Goal: Information Seeking & Learning: Learn about a topic

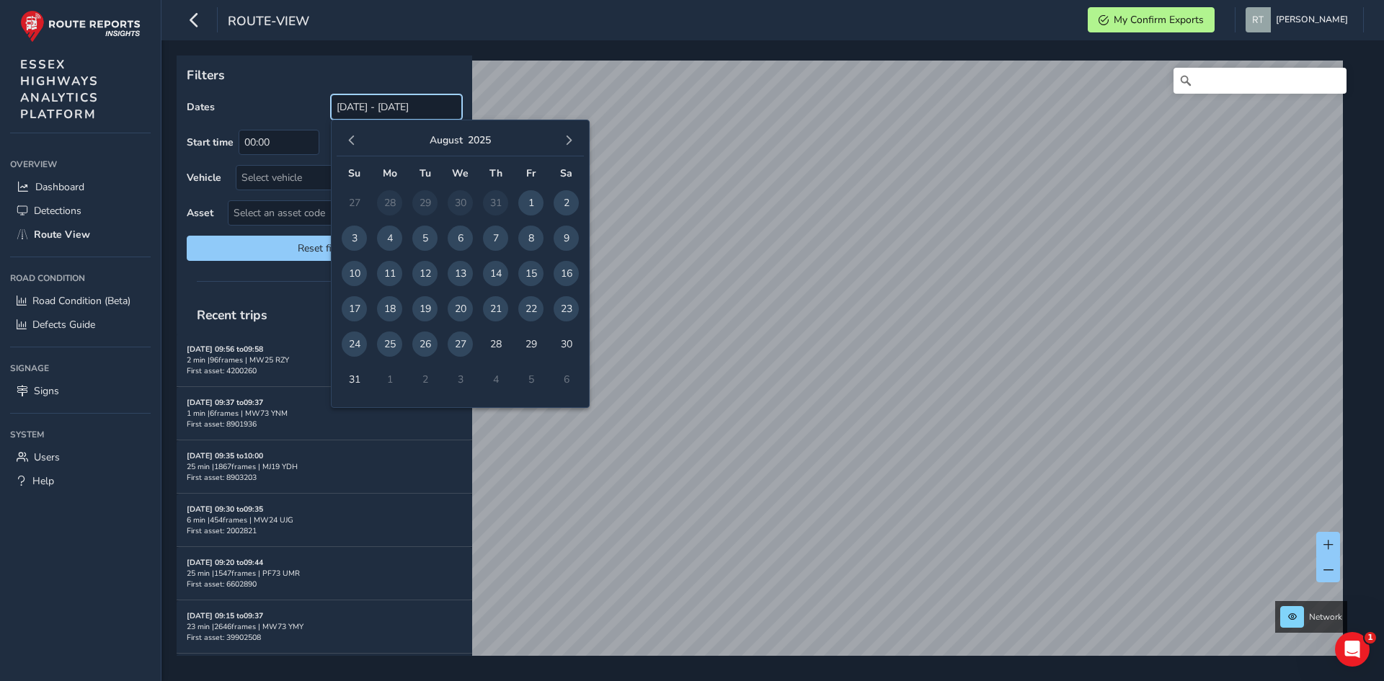
click at [387, 107] on input "[DATE] - [DATE]" at bounding box center [396, 106] width 131 height 25
click at [348, 142] on span "button" at bounding box center [352, 141] width 10 height 10
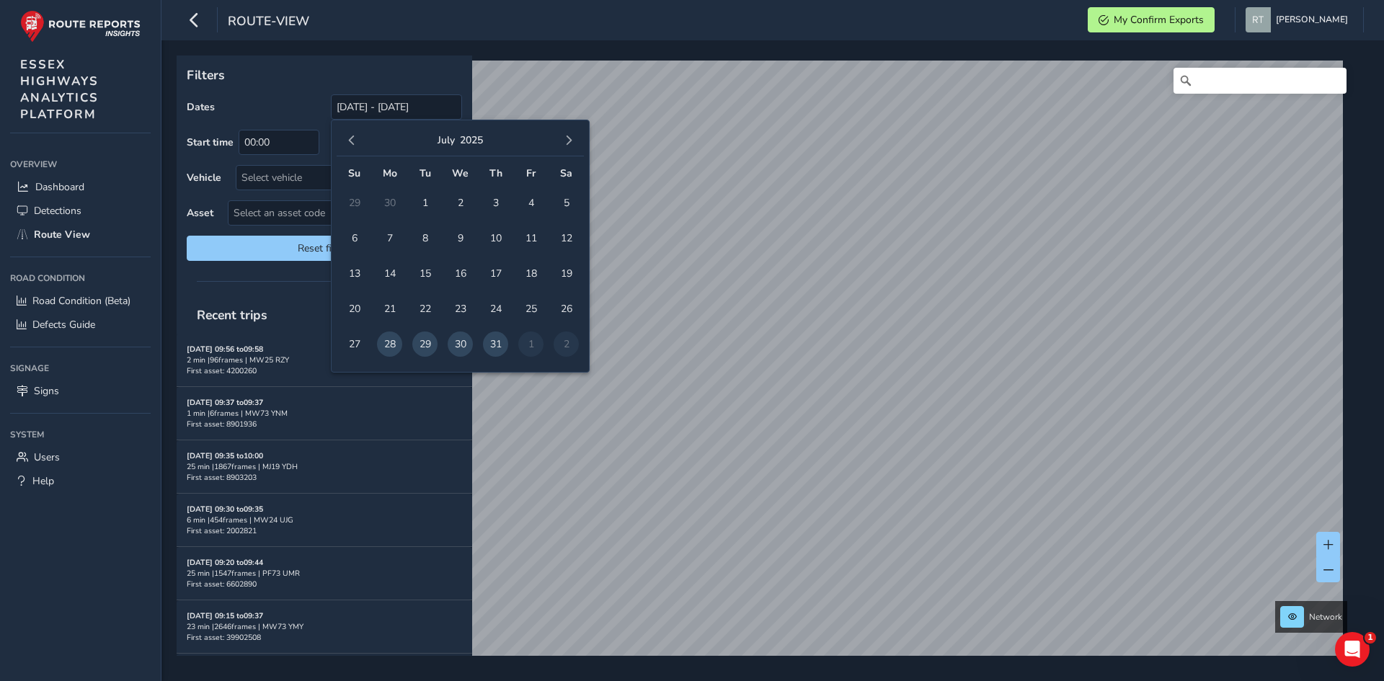
click at [348, 142] on span "button" at bounding box center [352, 141] width 10 height 10
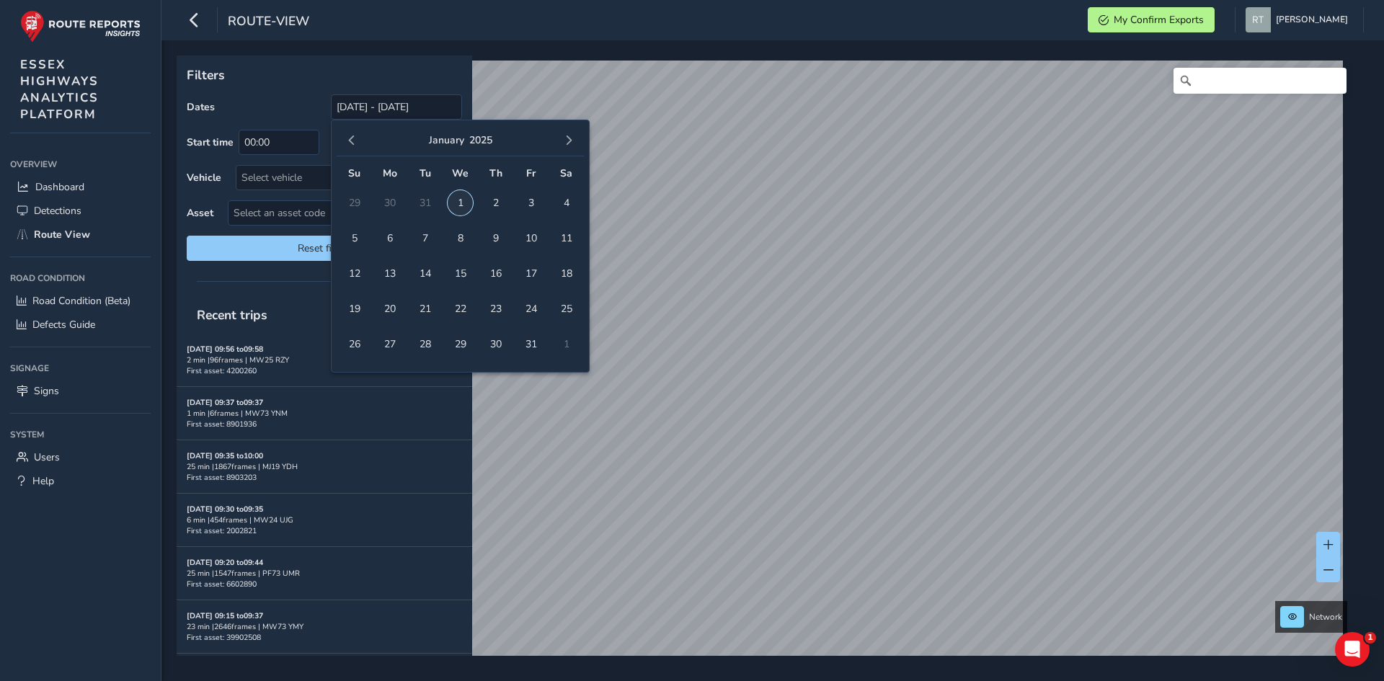
click at [453, 203] on span "1" at bounding box center [460, 202] width 25 height 25
click at [569, 143] on span "button" at bounding box center [569, 141] width 10 height 10
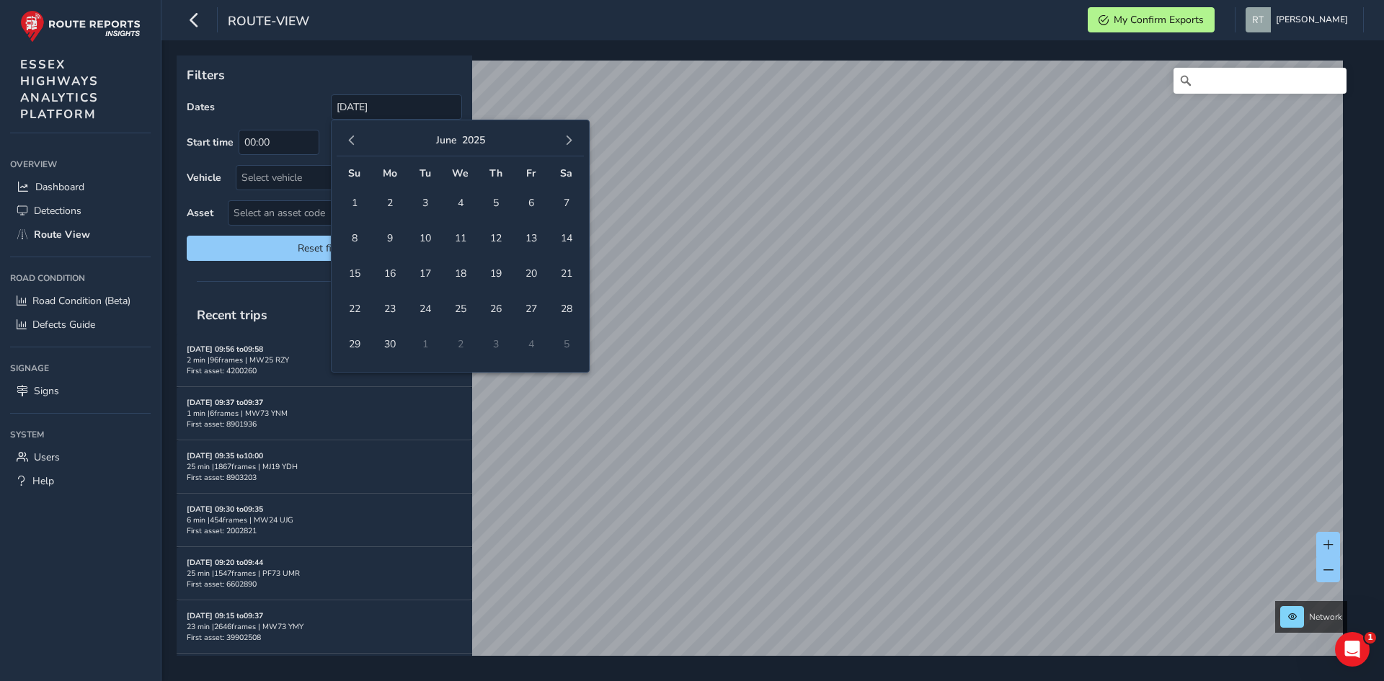
click at [569, 143] on span "button" at bounding box center [569, 141] width 10 height 10
click at [574, 236] on span "13" at bounding box center [566, 238] width 25 height 25
type input "01/01/2025 - 13/09/2025"
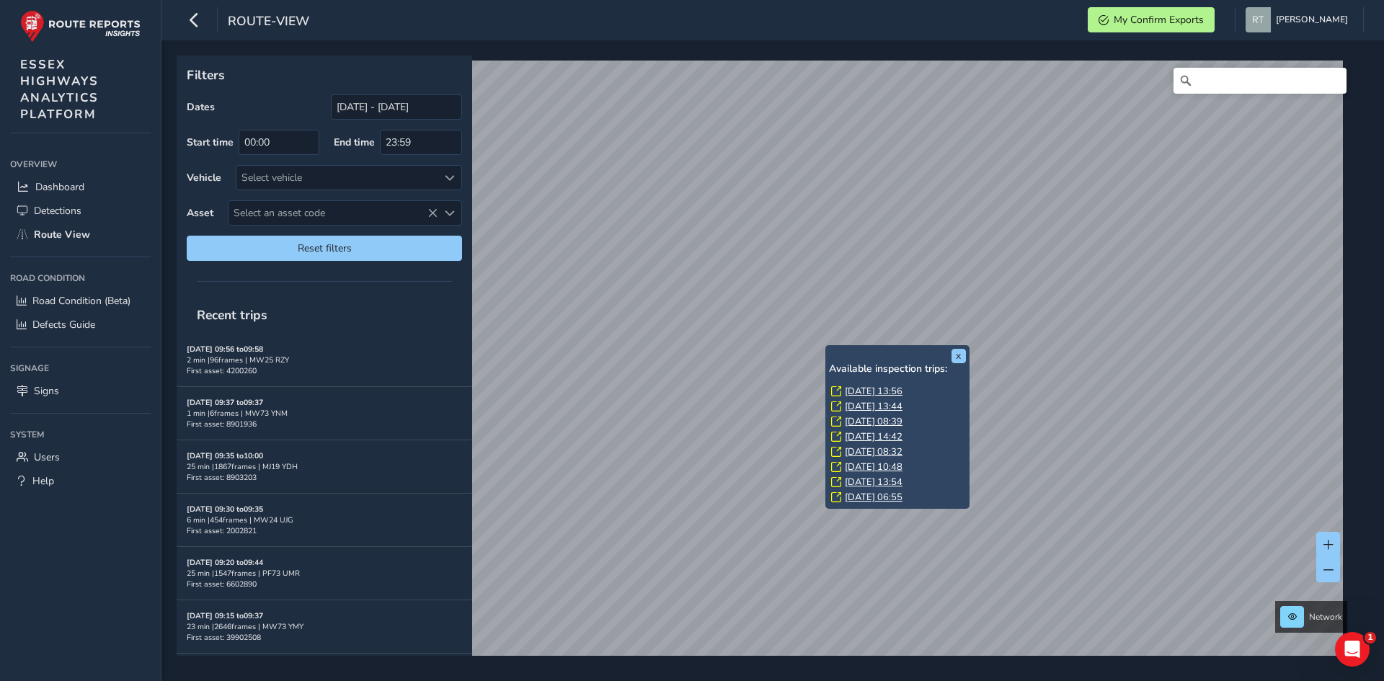
click at [856, 397] on link "Mon, 21 Jul, 13:56" at bounding box center [874, 391] width 58 height 13
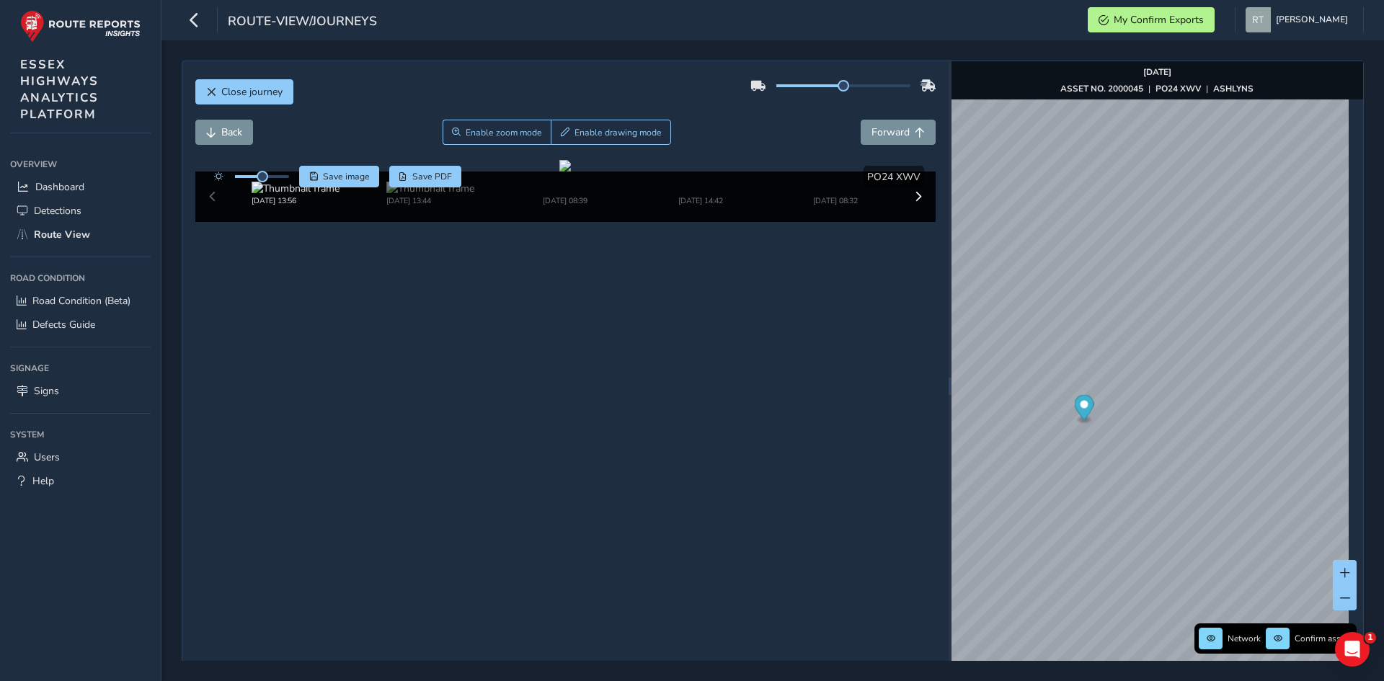
click at [1081, 406] on icon "Map marker" at bounding box center [1083, 407] width 19 height 25
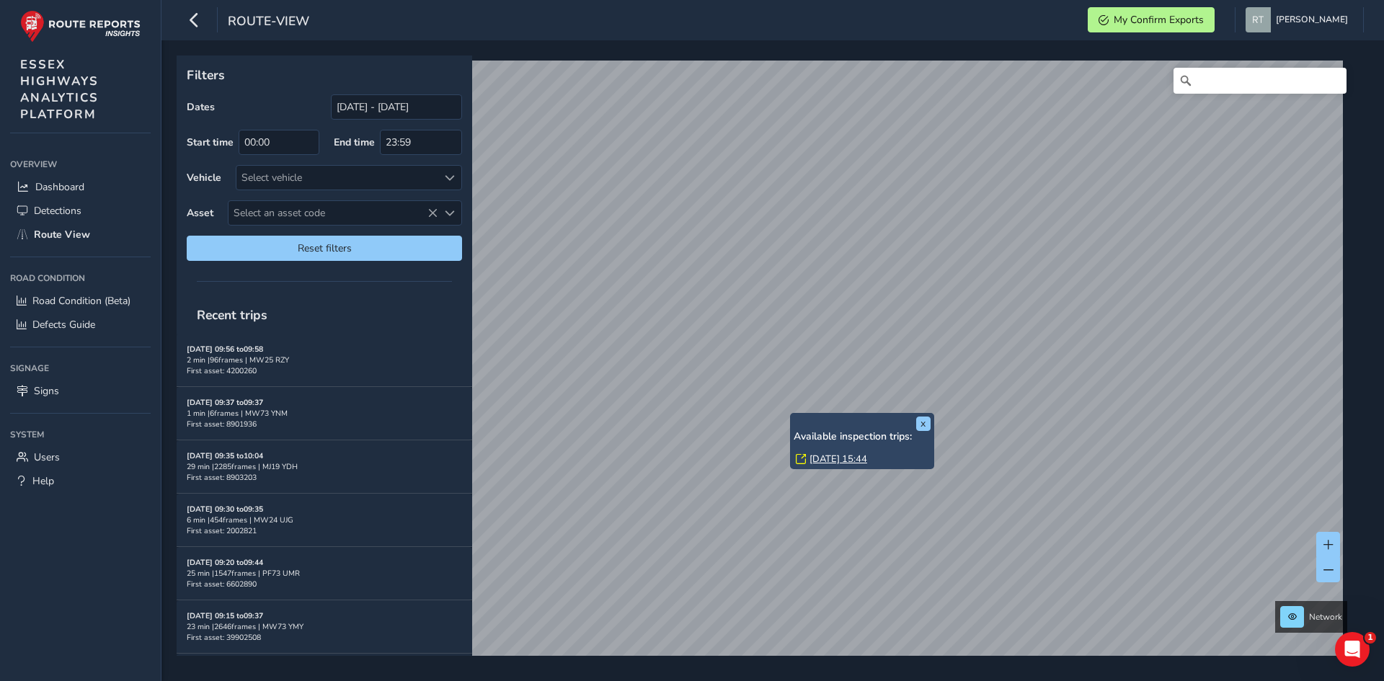
click at [828, 460] on link "[DATE] 15:44" at bounding box center [839, 459] width 58 height 13
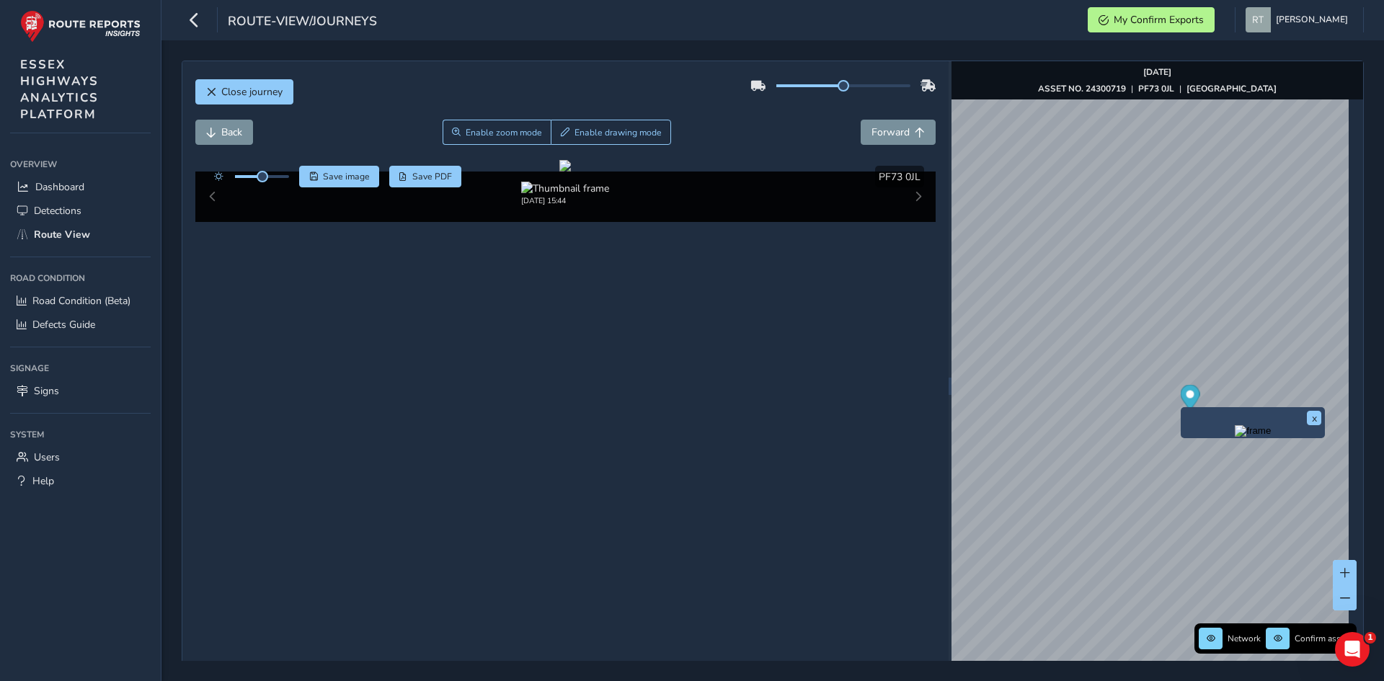
click at [1185, 407] on icon "Map marker" at bounding box center [1189, 397] width 19 height 25
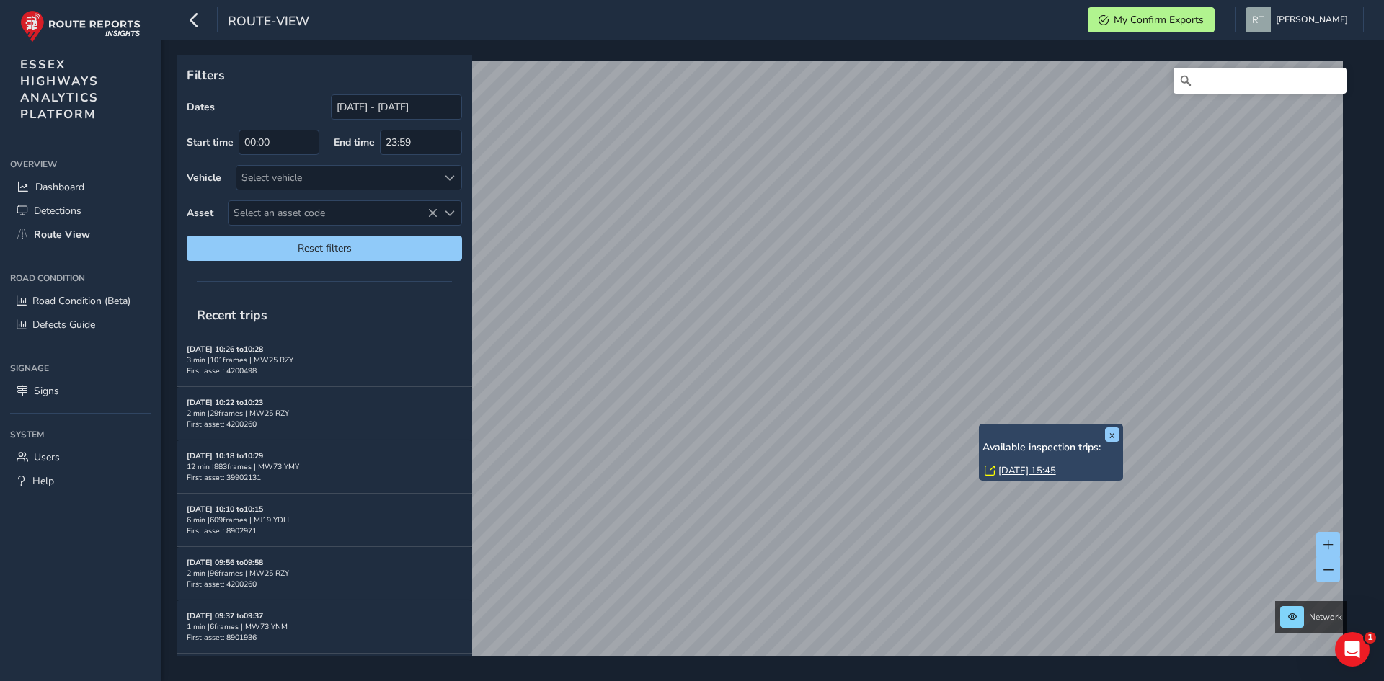
click at [1046, 466] on link "Tue, 19 Aug, 15:45" at bounding box center [1028, 470] width 58 height 13
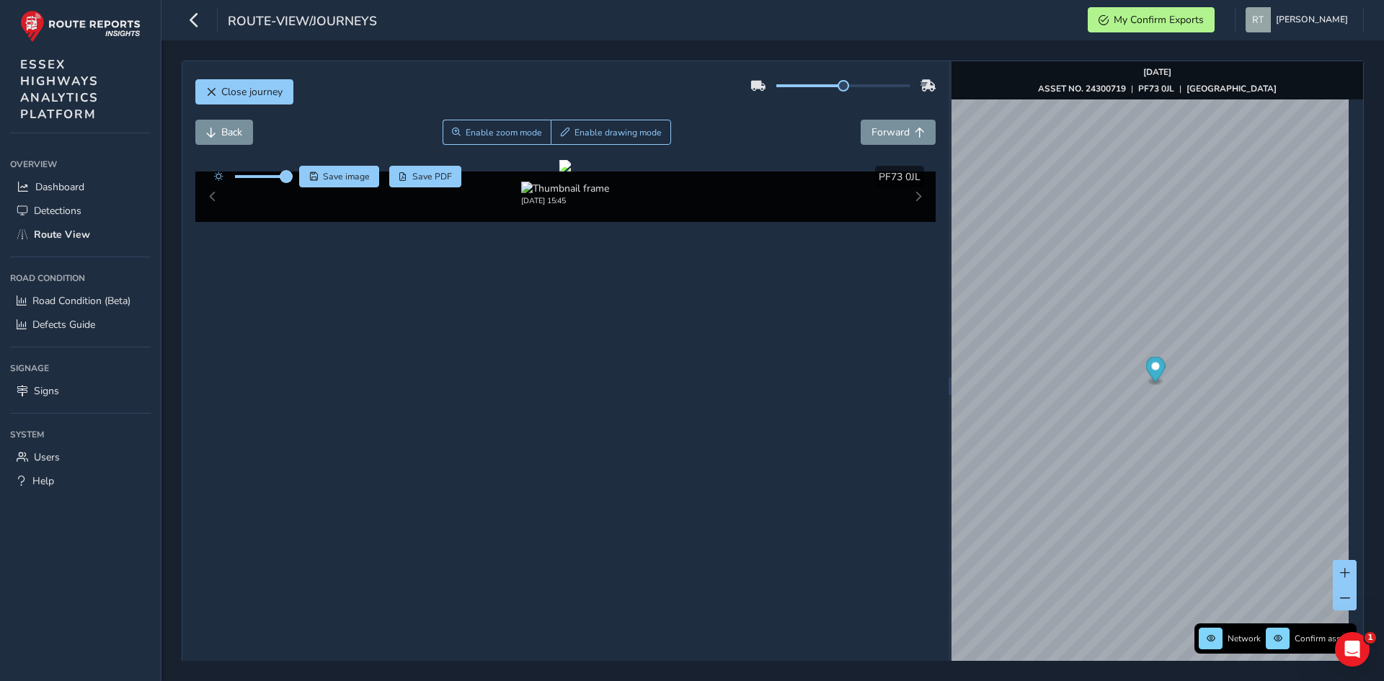
drag, startPoint x: 262, startPoint y: 178, endPoint x: 286, endPoint y: 182, distance: 24.1
click at [286, 182] on span at bounding box center [286, 177] width 12 height 12
click at [1146, 402] on circle "Map marker" at bounding box center [1150, 401] width 8 height 8
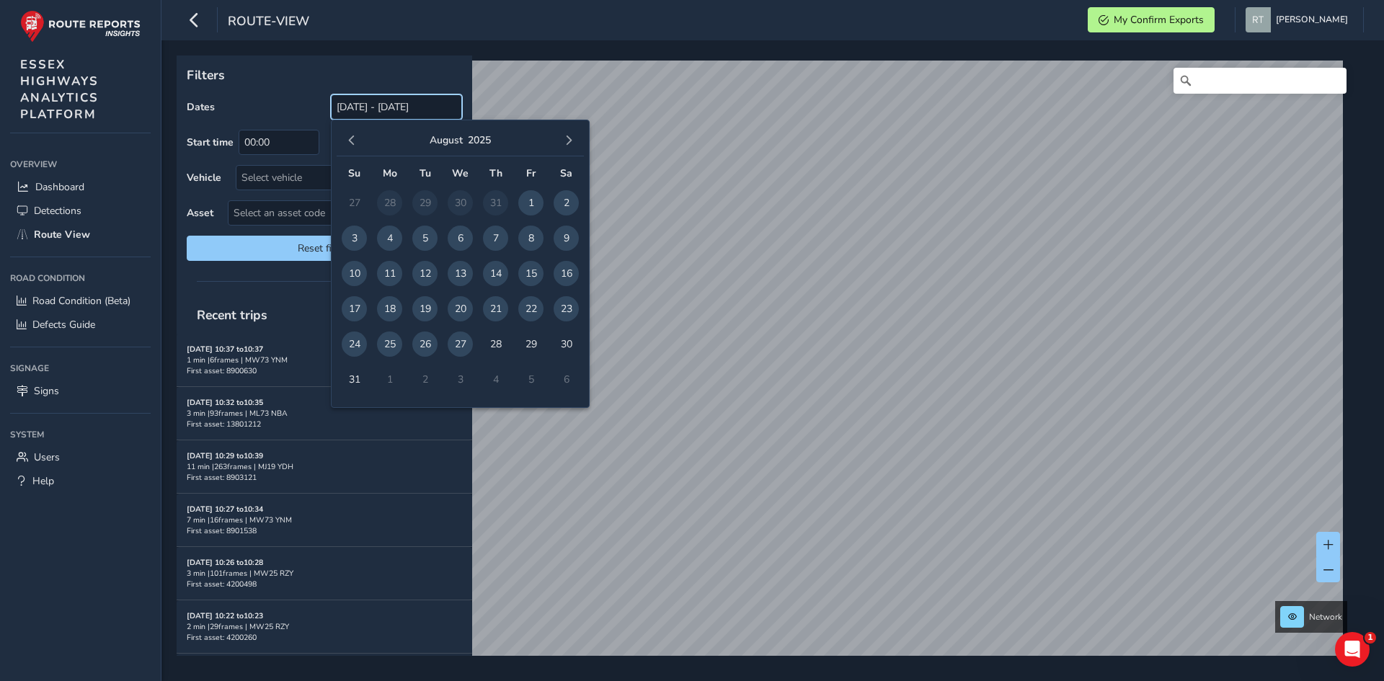
drag, startPoint x: 391, startPoint y: 110, endPoint x: 403, endPoint y: 149, distance: 40.6
click at [393, 115] on input "[DATE] - [DATE]" at bounding box center [396, 106] width 131 height 25
click at [353, 142] on span "button" at bounding box center [352, 141] width 10 height 10
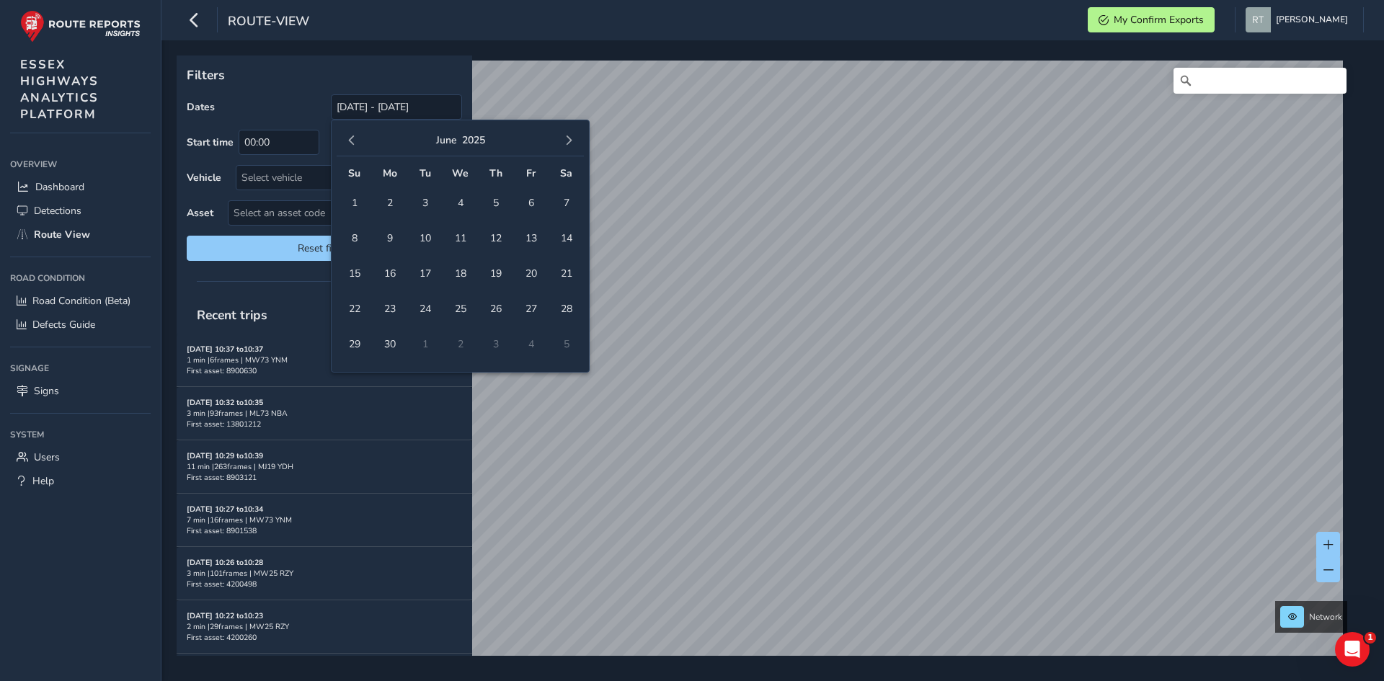
click at [353, 142] on span "button" at bounding box center [352, 141] width 10 height 10
click at [348, 138] on span "button" at bounding box center [352, 141] width 10 height 10
drag, startPoint x: 454, startPoint y: 204, endPoint x: 487, endPoint y: 180, distance: 41.2
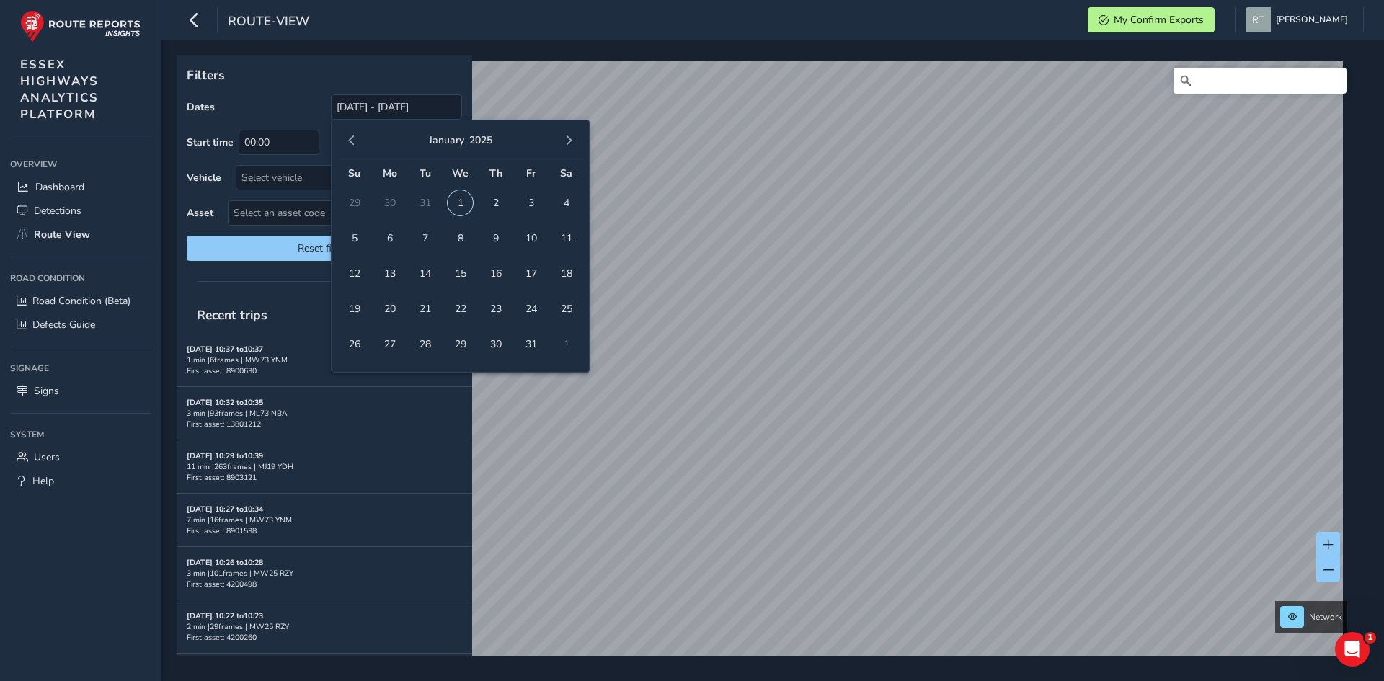
click at [459, 198] on span "1" at bounding box center [460, 202] width 25 height 25
click at [562, 139] on button "button" at bounding box center [569, 140] width 20 height 20
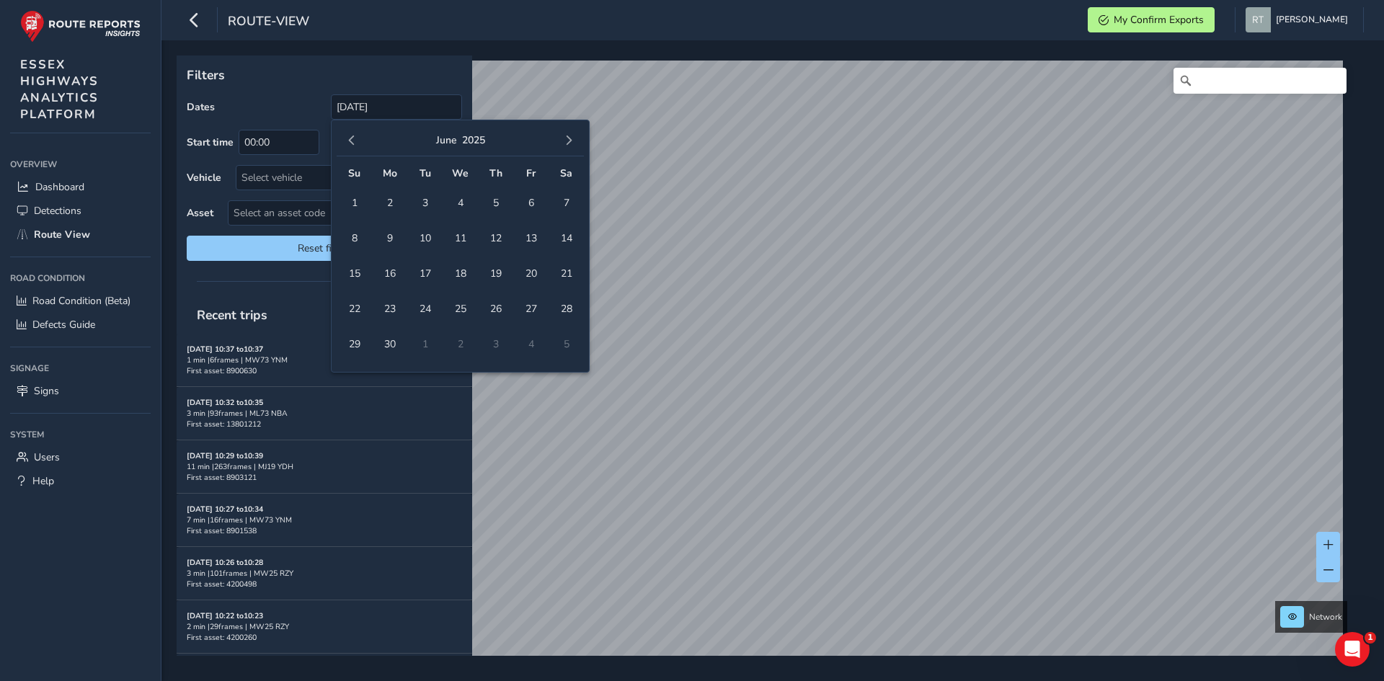
click at [562, 139] on button "button" at bounding box center [569, 140] width 20 height 20
click at [573, 312] on span "23" at bounding box center [566, 308] width 25 height 25
type input "01/01/2025 - 23/08/2025"
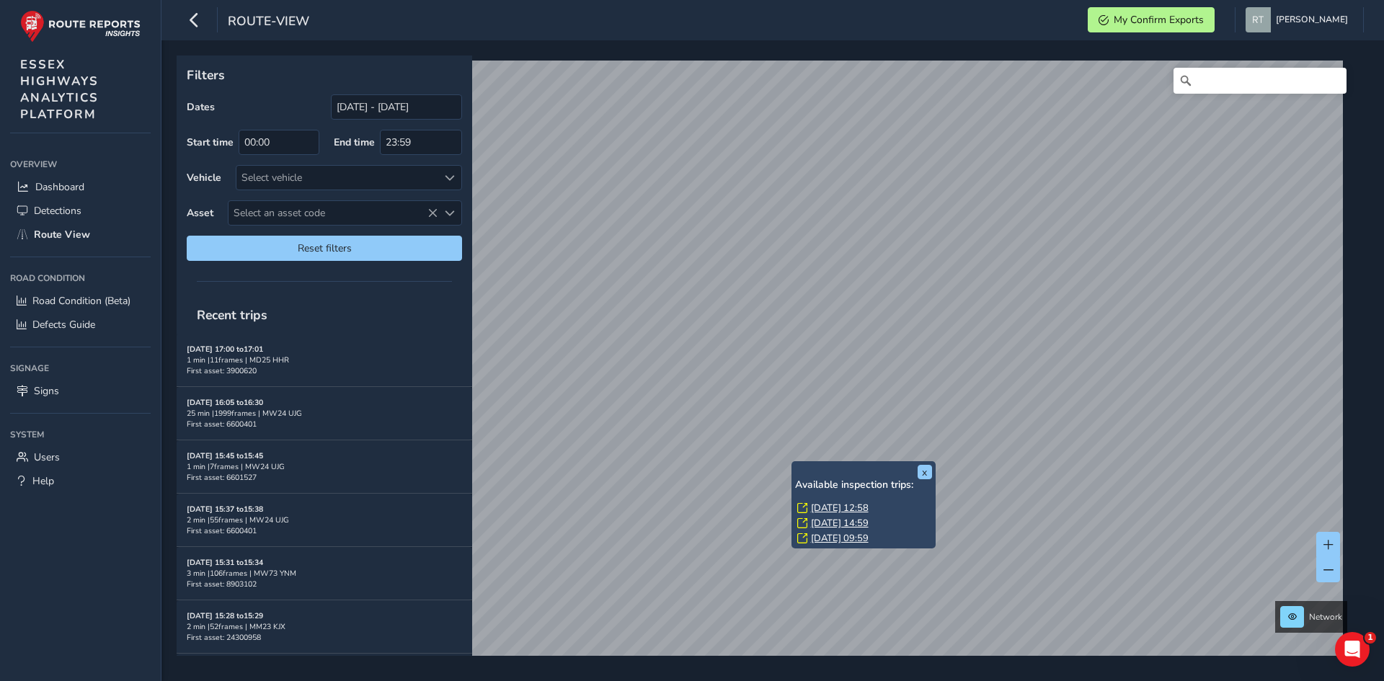
click at [823, 510] on link "Mon, 14 Jul, 12:58" at bounding box center [840, 508] width 58 height 13
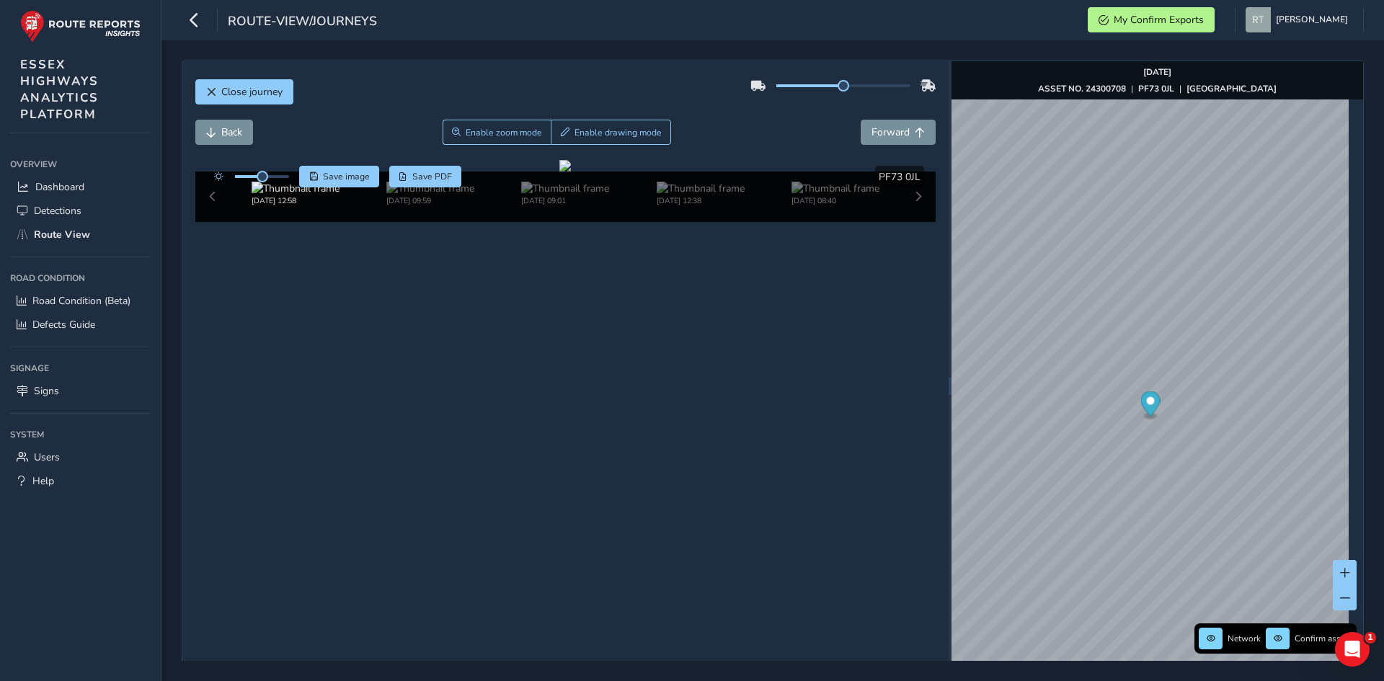
click at [1146, 407] on icon "Map marker" at bounding box center [1150, 403] width 19 height 25
click at [1147, 383] on circle "Map marker" at bounding box center [1151, 385] width 8 height 8
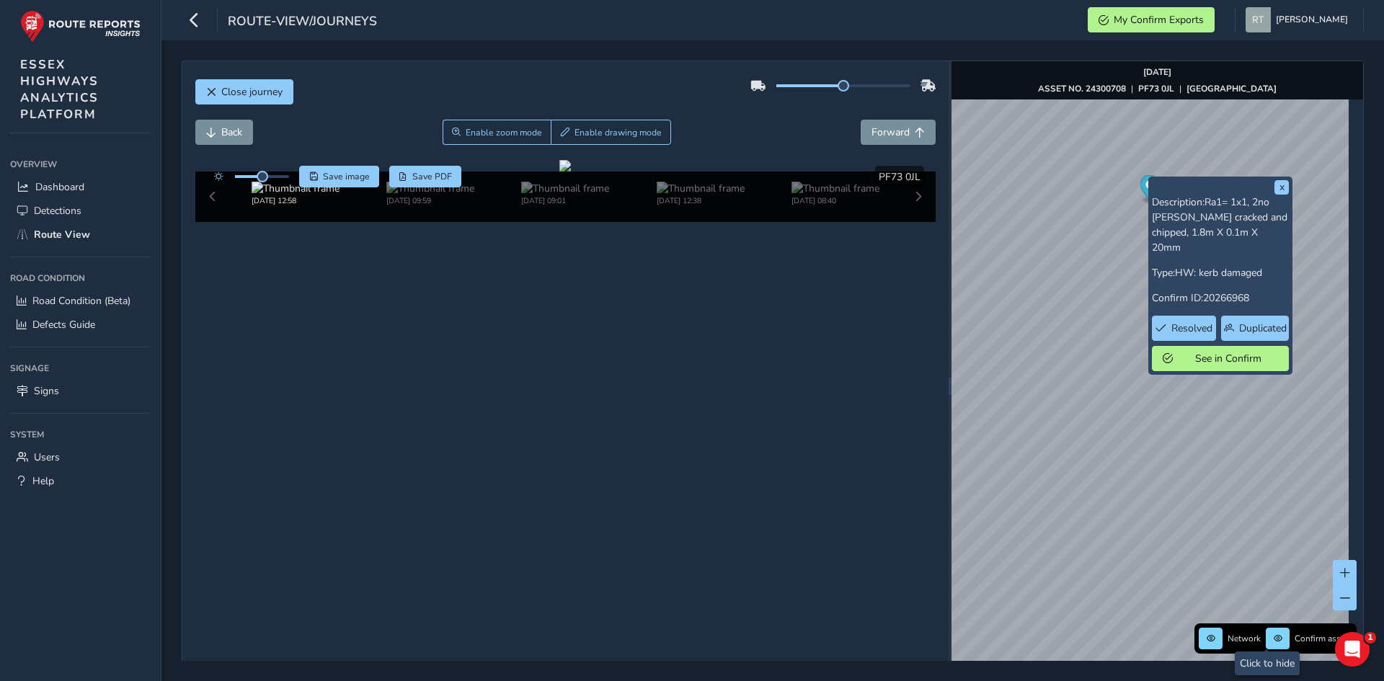
click at [1148, 188] on icon "Map marker" at bounding box center [1149, 187] width 19 height 25
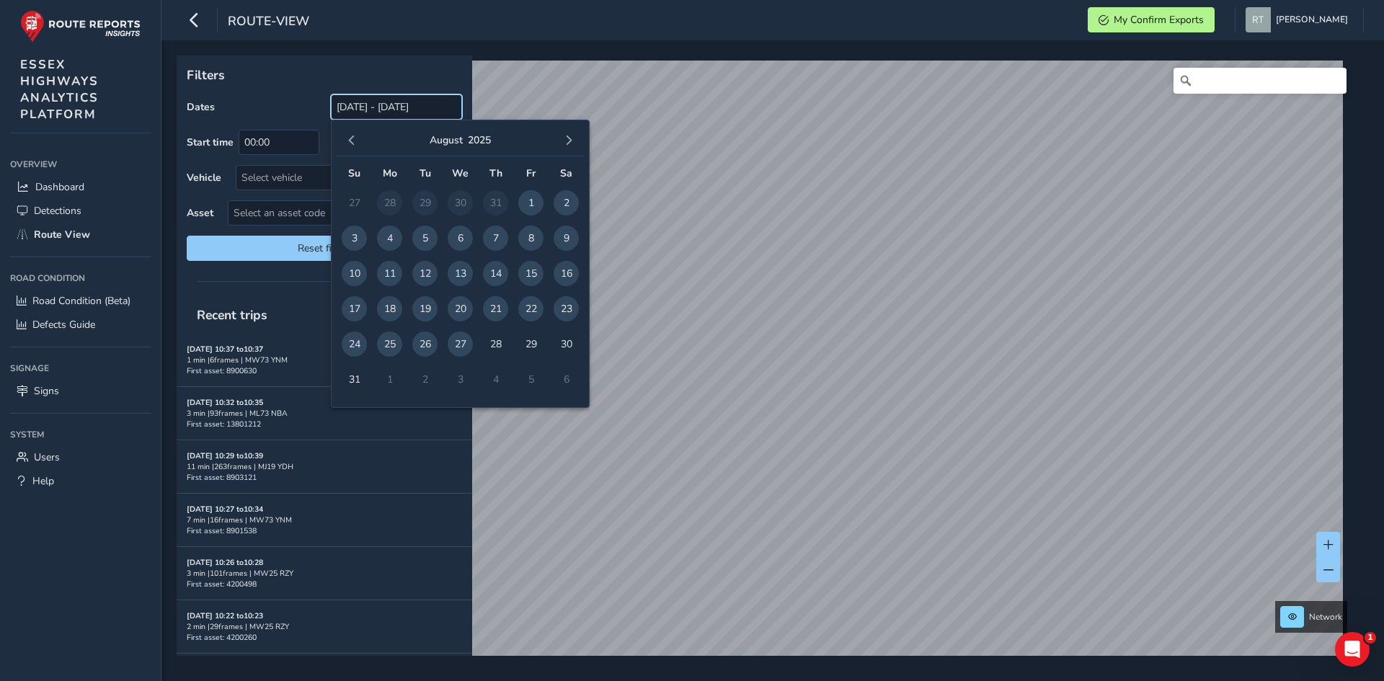
click at [395, 112] on input "[DATE] - [DATE]" at bounding box center [396, 106] width 131 height 25
click at [358, 144] on button "button" at bounding box center [352, 140] width 20 height 20
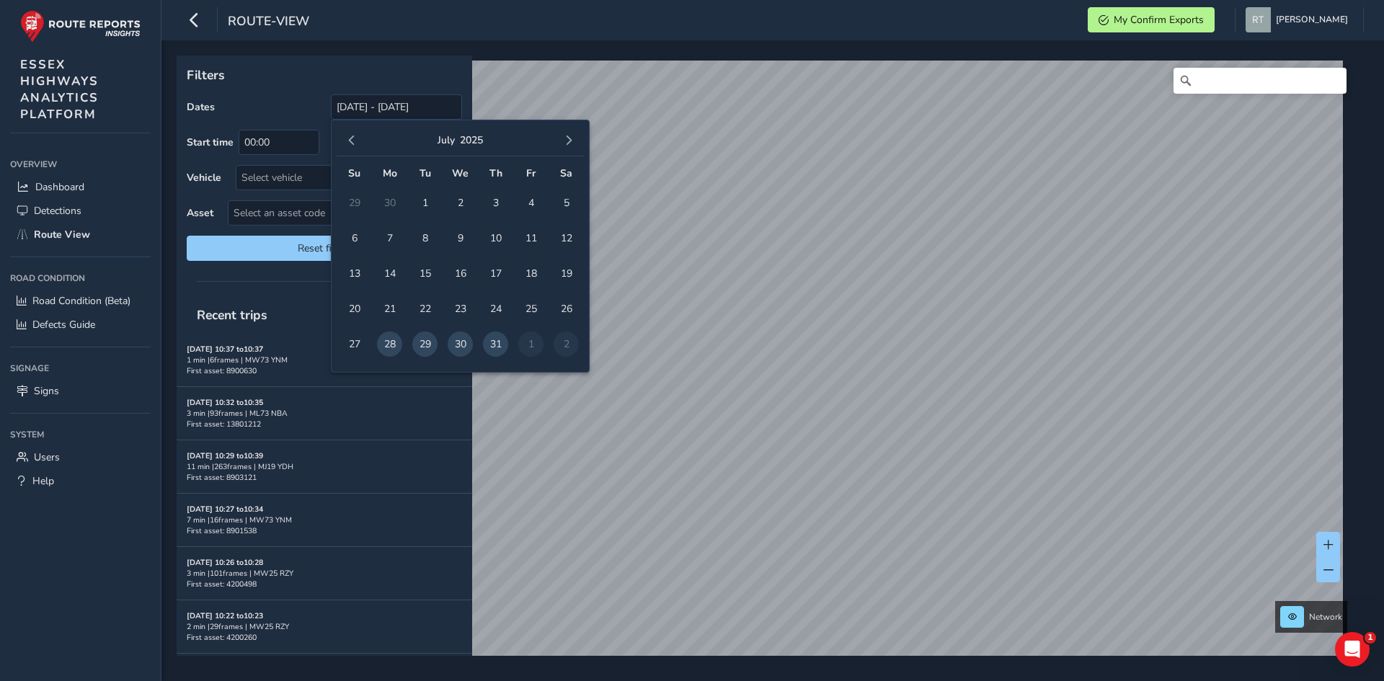
click at [358, 144] on button "button" at bounding box center [352, 140] width 20 height 20
click at [358, 143] on button "button" at bounding box center [352, 140] width 20 height 20
drag, startPoint x: 455, startPoint y: 200, endPoint x: 498, endPoint y: 167, distance: 54.9
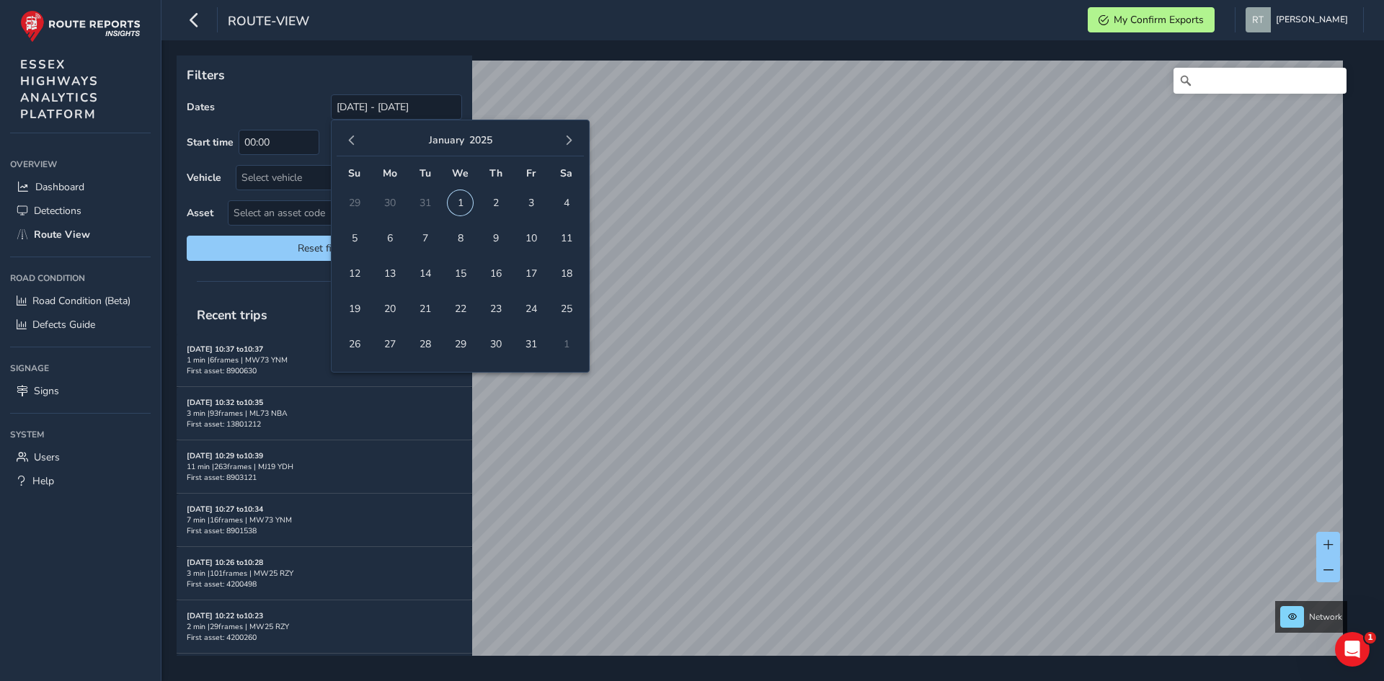
click at [459, 199] on span "1" at bounding box center [460, 202] width 25 height 25
click at [569, 138] on span "button" at bounding box center [569, 141] width 10 height 10
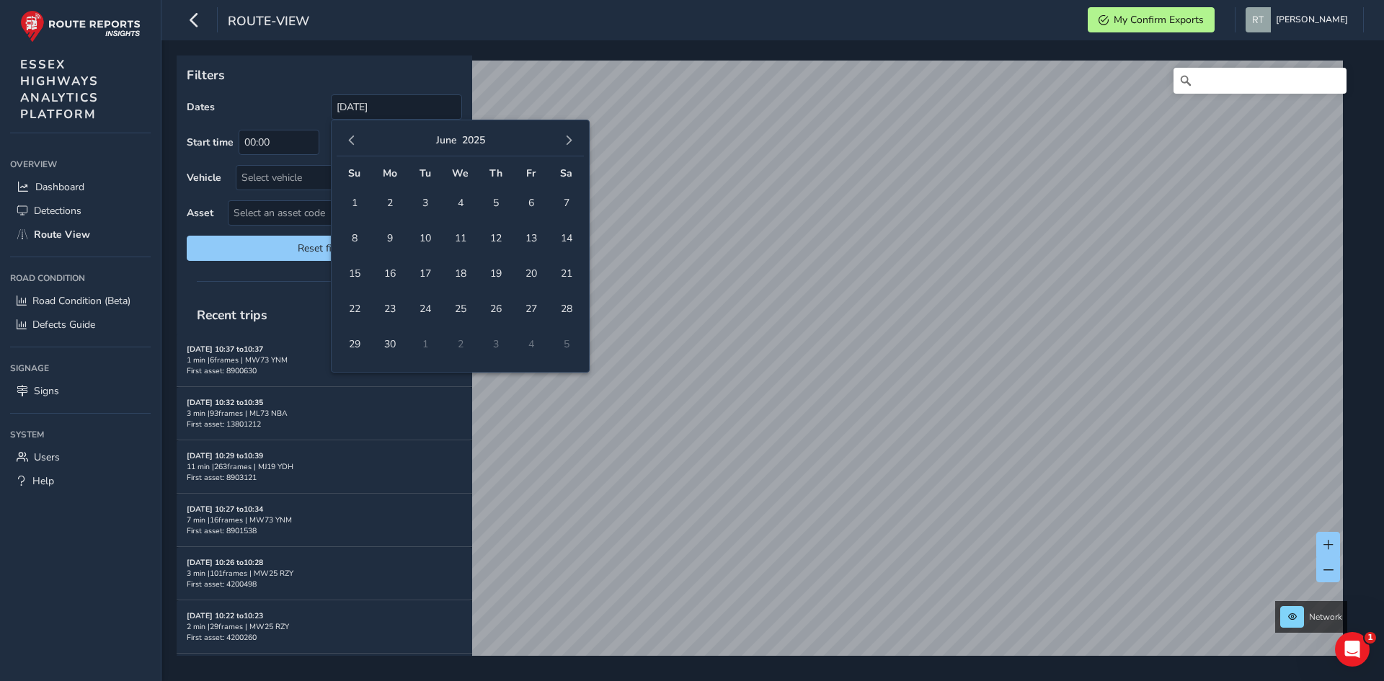
click at [569, 138] on span "button" at bounding box center [569, 141] width 10 height 10
click at [562, 305] on span "23" at bounding box center [566, 308] width 25 height 25
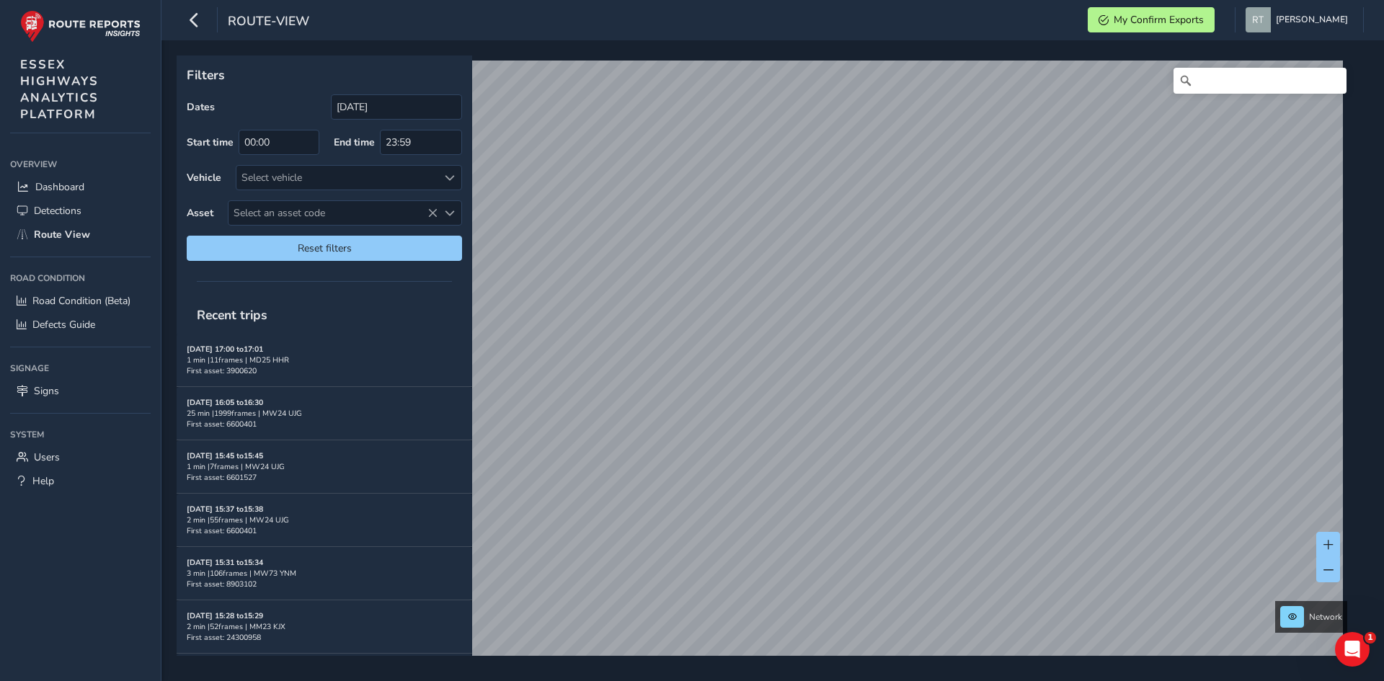
type input "01/01/2025 - 23/08/2025"
click at [366, 105] on input "[DATE] - [DATE]" at bounding box center [396, 106] width 131 height 25
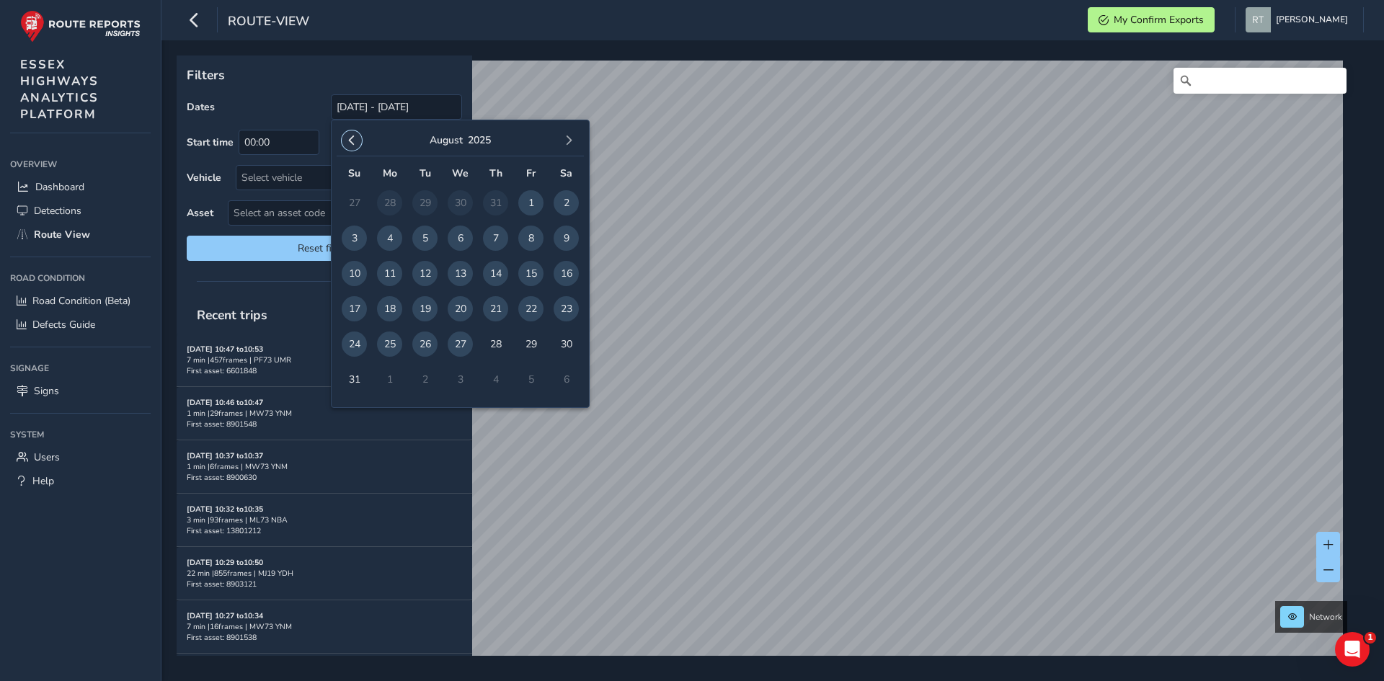
click at [360, 137] on button "button" at bounding box center [352, 140] width 20 height 20
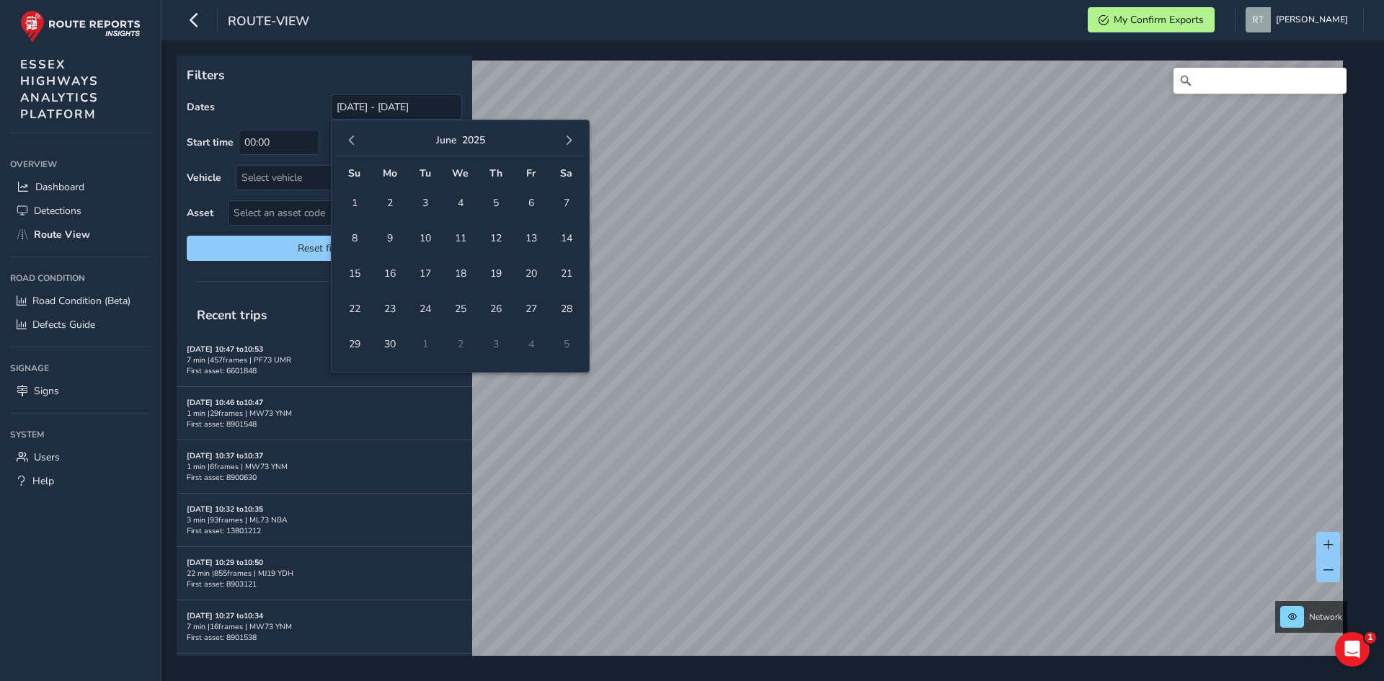
click at [360, 137] on button "button" at bounding box center [352, 140] width 20 height 20
click at [453, 203] on span "1" at bounding box center [460, 202] width 25 height 25
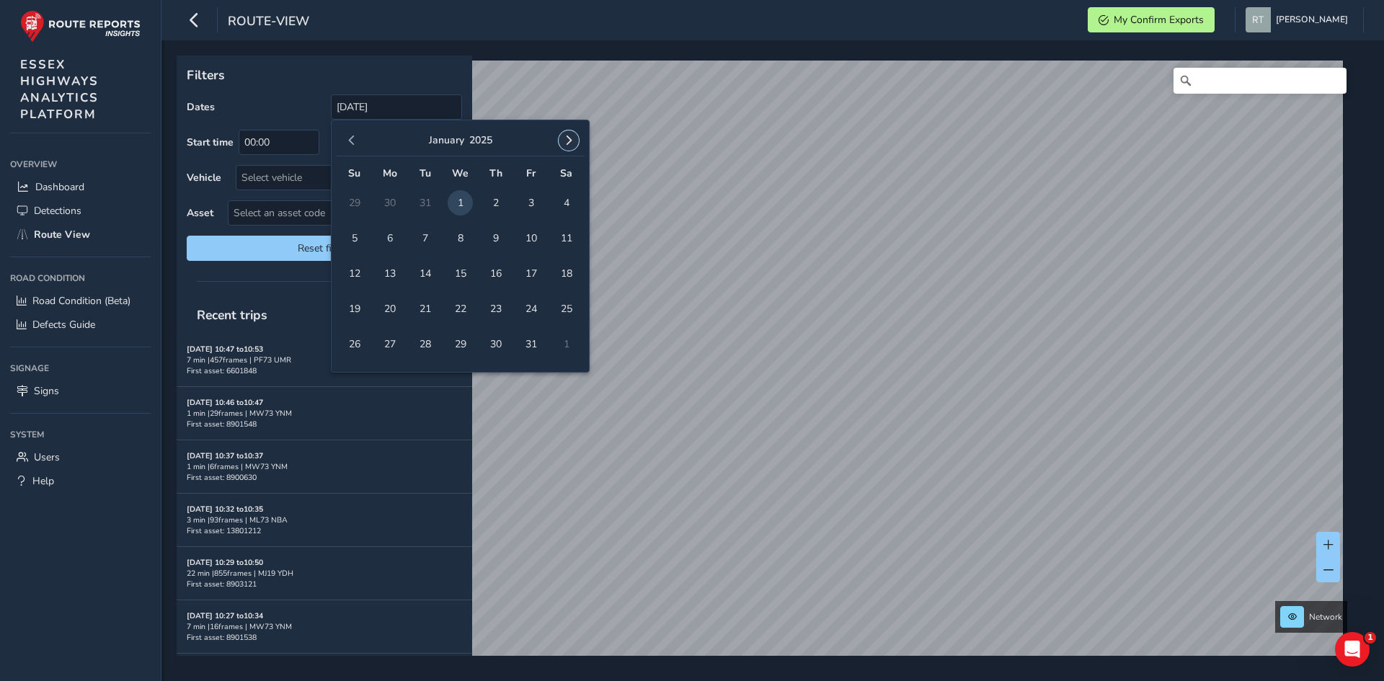
click at [565, 141] on span "button" at bounding box center [569, 141] width 10 height 10
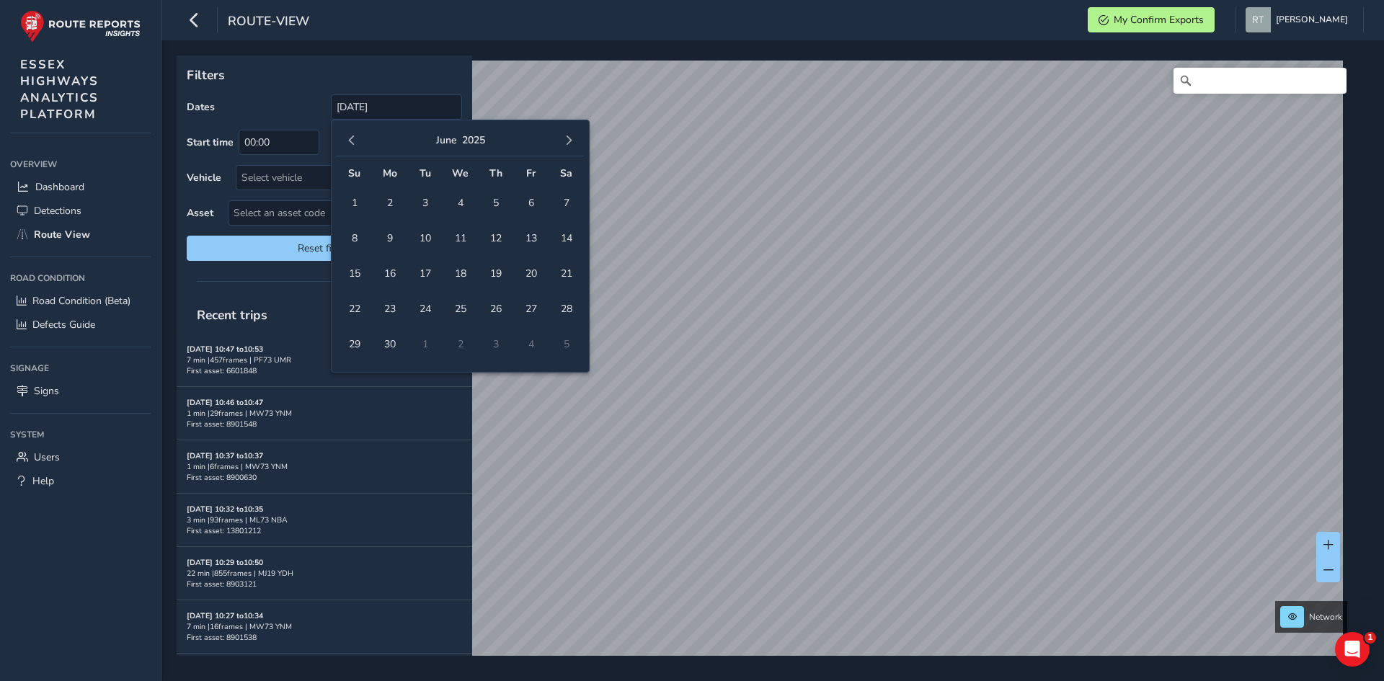
click at [565, 141] on span "button" at bounding box center [569, 141] width 10 height 10
click at [565, 337] on span "30" at bounding box center [566, 344] width 25 height 25
type input "01/01/2025 - 30/08/2025"
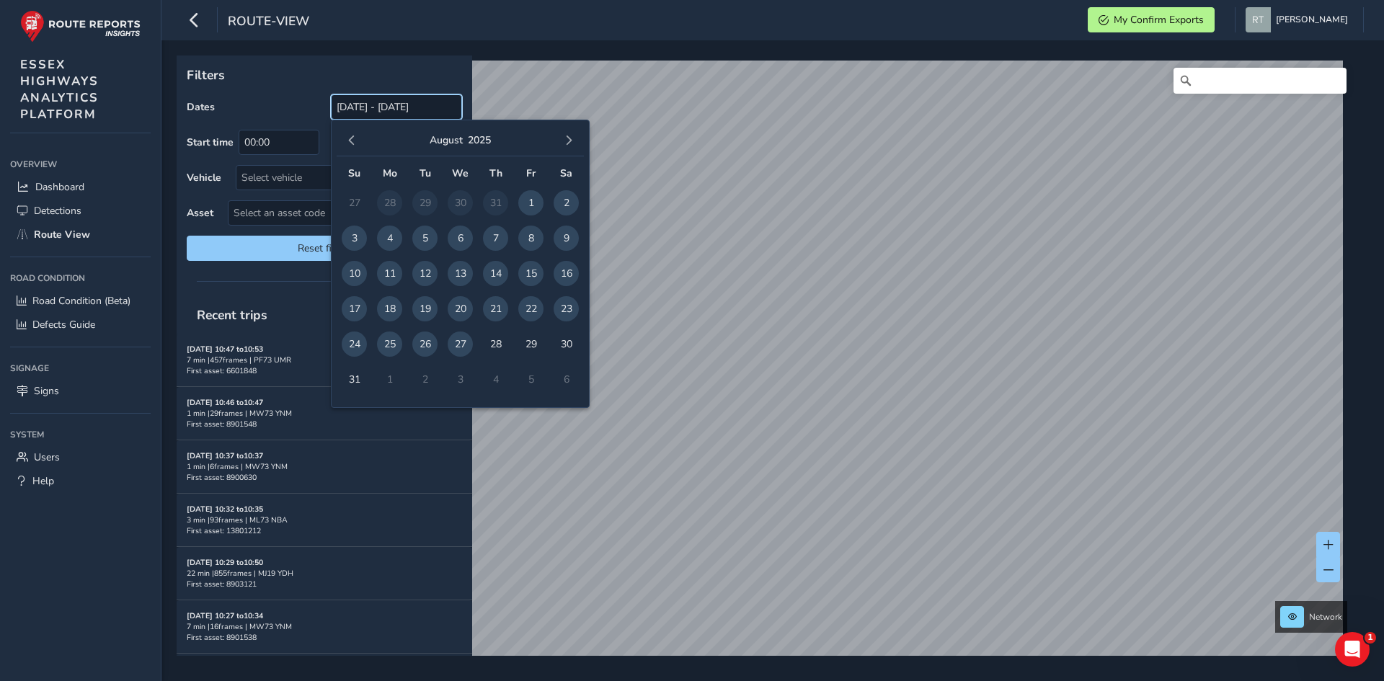
click at [366, 110] on input "[DATE] - [DATE]" at bounding box center [396, 106] width 131 height 25
click at [350, 140] on span "button" at bounding box center [352, 141] width 10 height 10
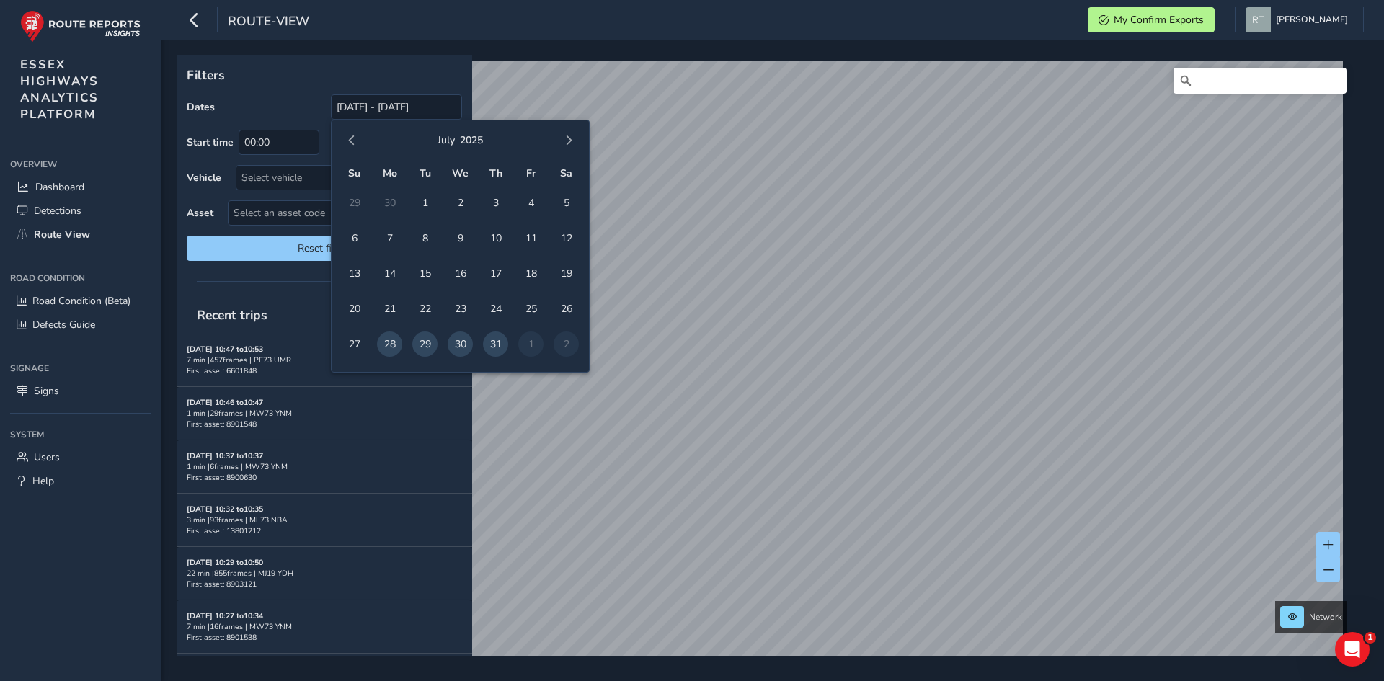
click at [350, 140] on span "button" at bounding box center [352, 141] width 10 height 10
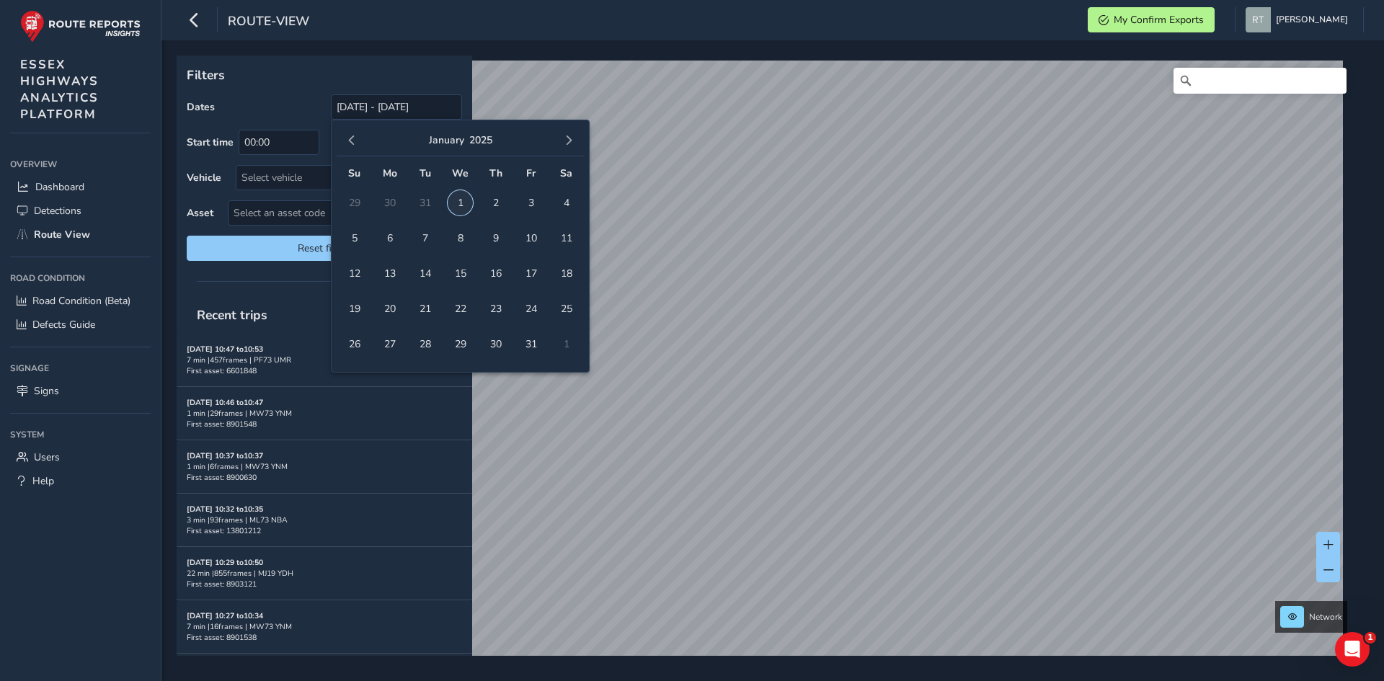
click at [453, 205] on span "1" at bounding box center [460, 202] width 25 height 25
click at [567, 136] on span "button" at bounding box center [569, 141] width 10 height 10
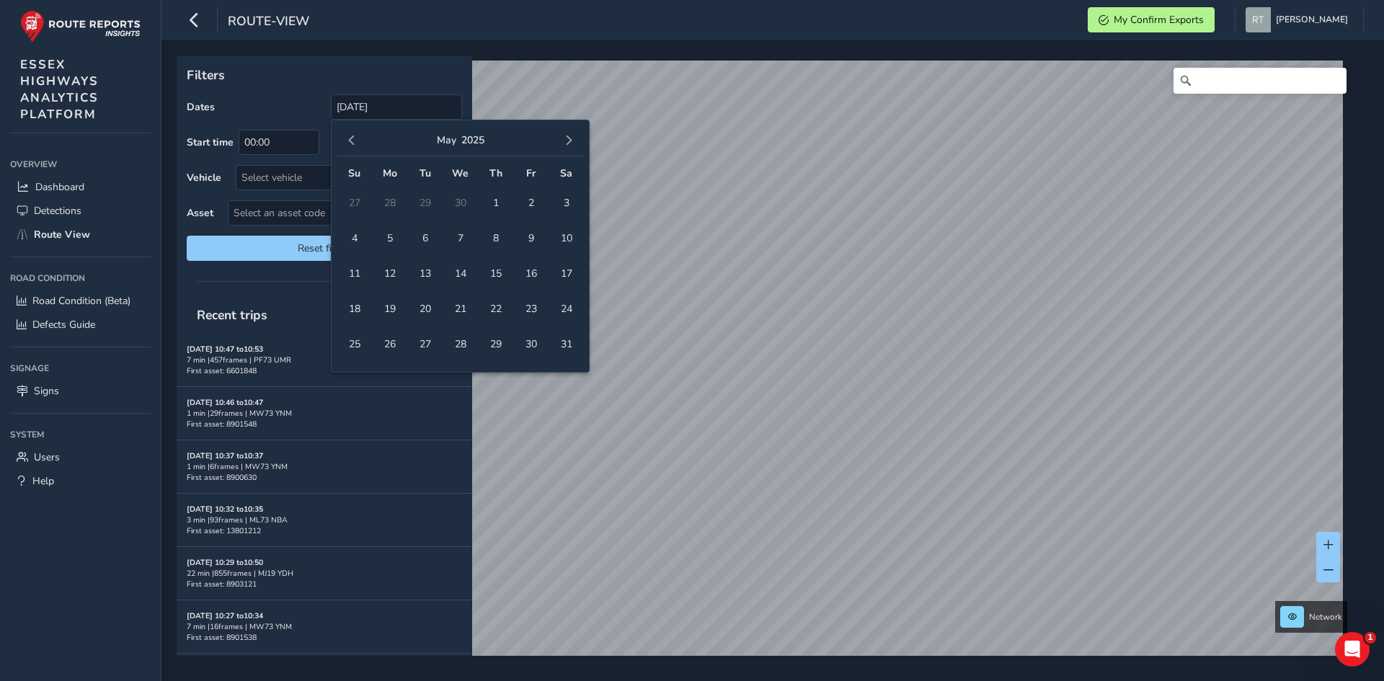
click at [567, 136] on span "button" at bounding box center [569, 141] width 10 height 10
click at [567, 270] on span "18" at bounding box center [566, 273] width 25 height 25
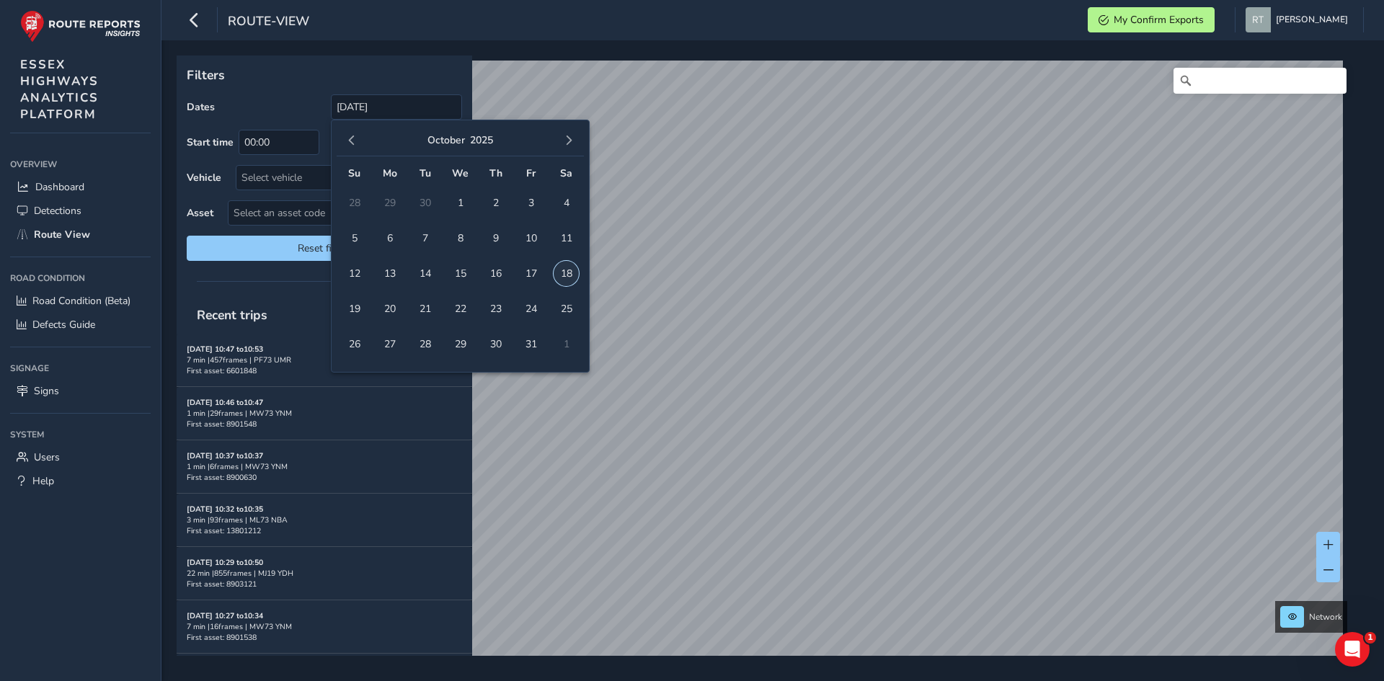
type input "01/01/2025 - 18/10/2025"
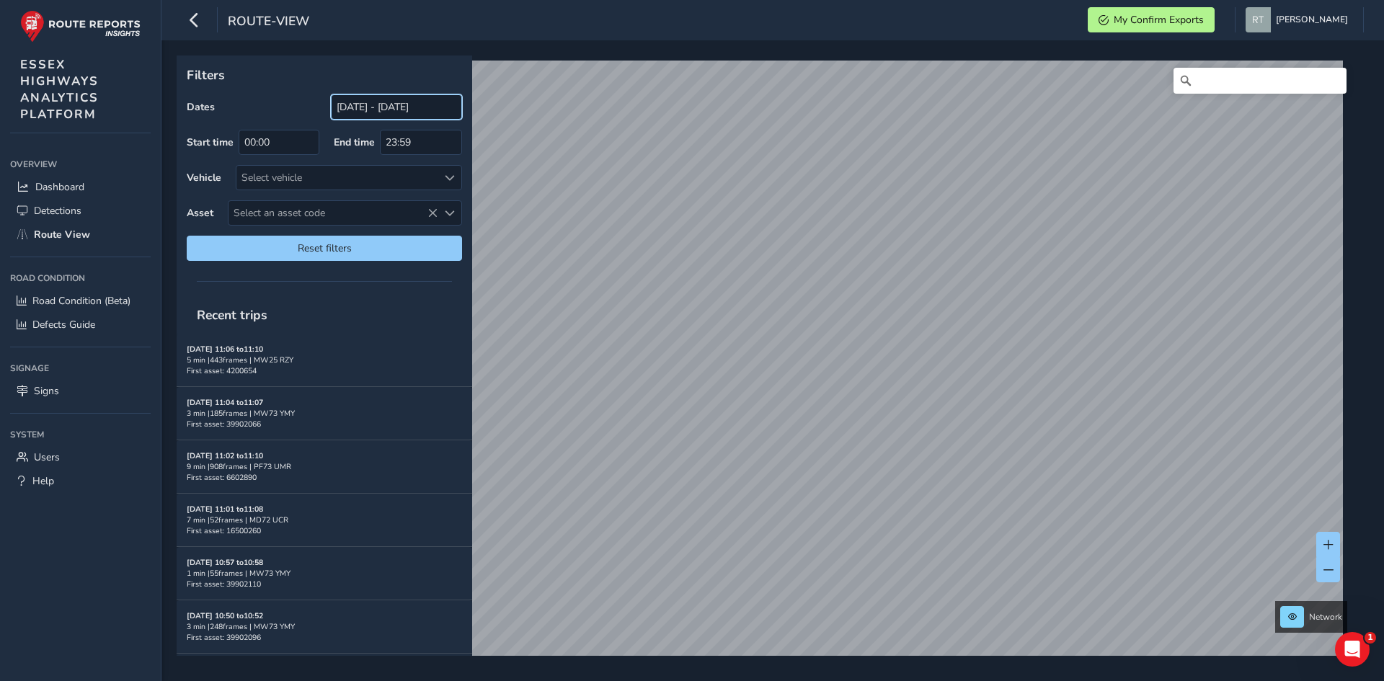
drag, startPoint x: 384, startPoint y: 110, endPoint x: 393, endPoint y: 116, distance: 10.4
click at [384, 110] on input "[DATE] - [DATE]" at bounding box center [396, 106] width 131 height 25
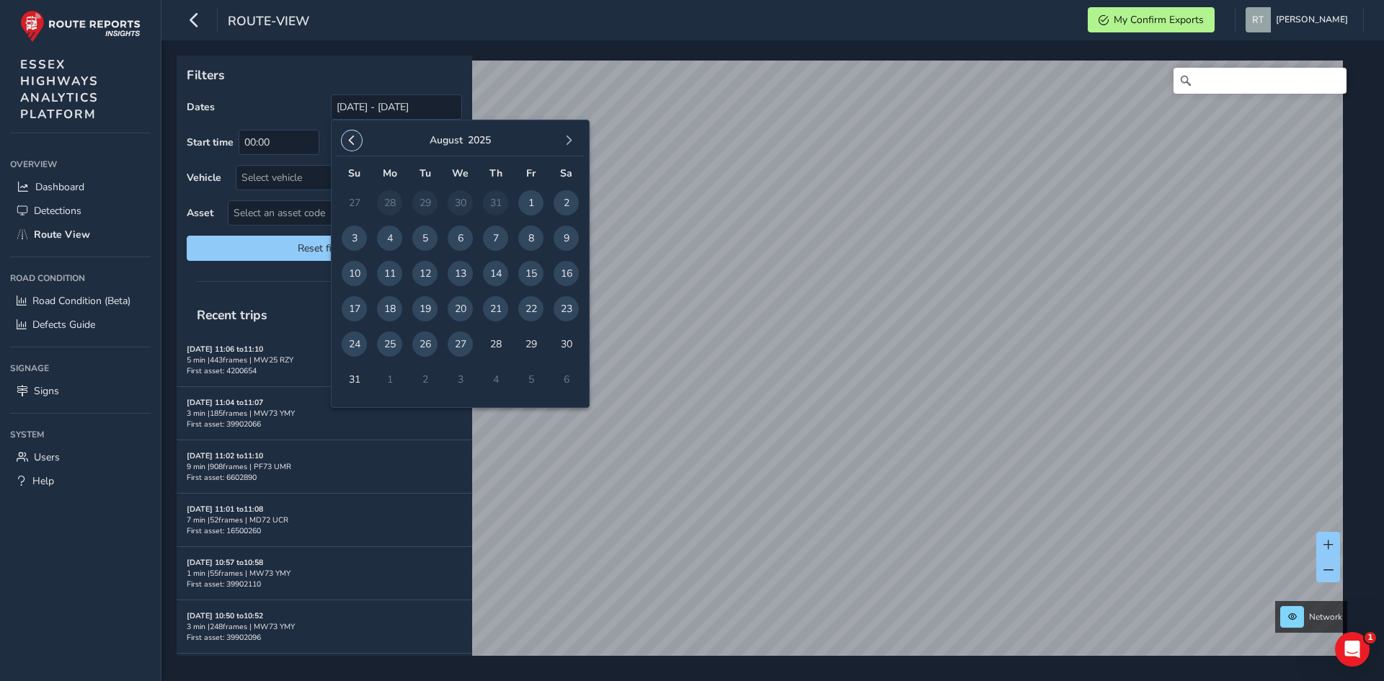
click at [357, 141] on button "button" at bounding box center [352, 140] width 20 height 20
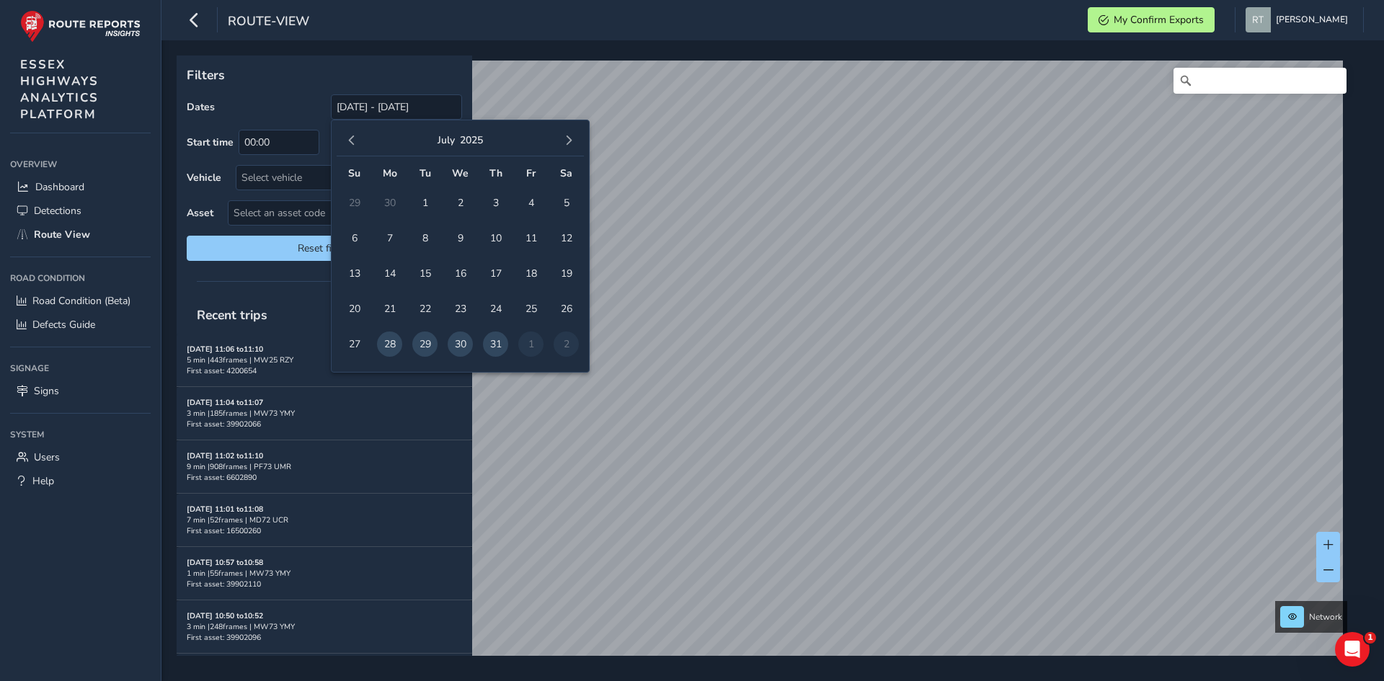
click at [357, 141] on button "button" at bounding box center [352, 140] width 20 height 20
click at [350, 140] on span "button" at bounding box center [352, 141] width 10 height 10
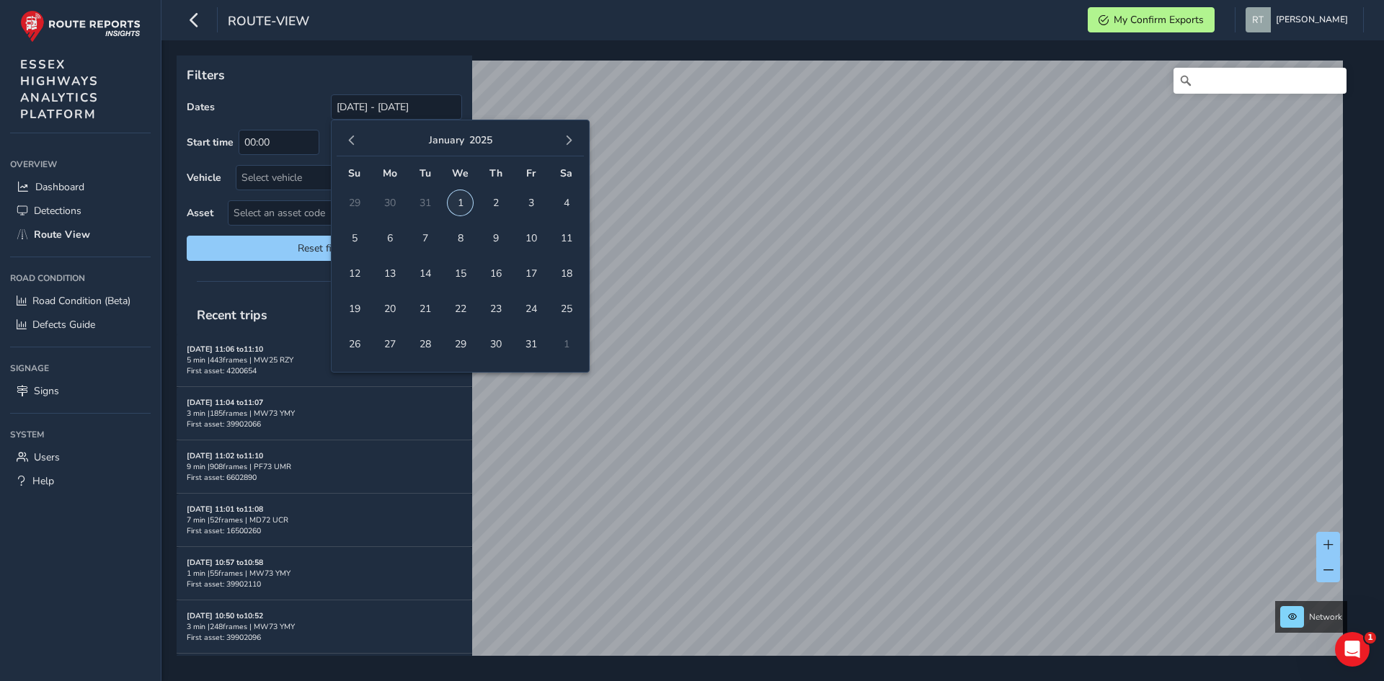
click at [468, 207] on span "1" at bounding box center [460, 202] width 25 height 25
click at [565, 141] on span "button" at bounding box center [569, 141] width 10 height 10
click at [567, 141] on span "button" at bounding box center [569, 141] width 10 height 10
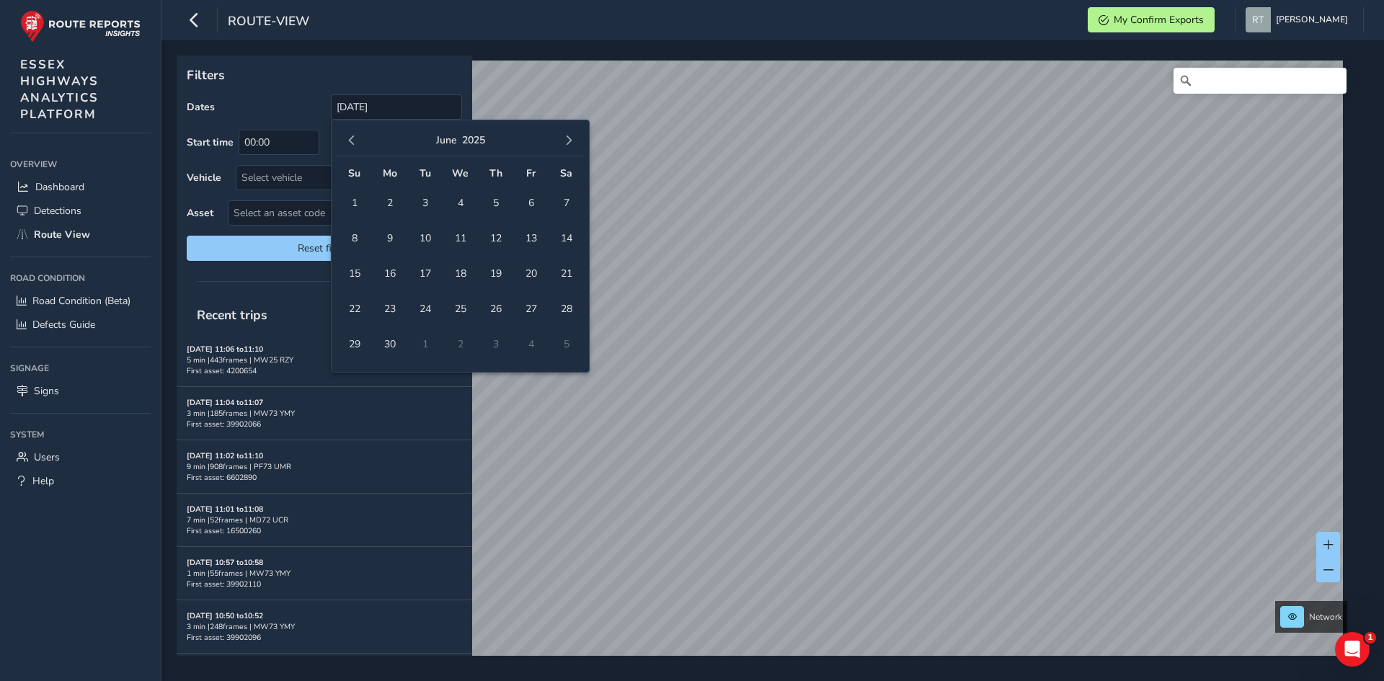
click at [567, 141] on span "button" at bounding box center [569, 141] width 10 height 10
click at [564, 201] on span "6" at bounding box center [566, 202] width 25 height 25
type input "[DATE] - [DATE]"
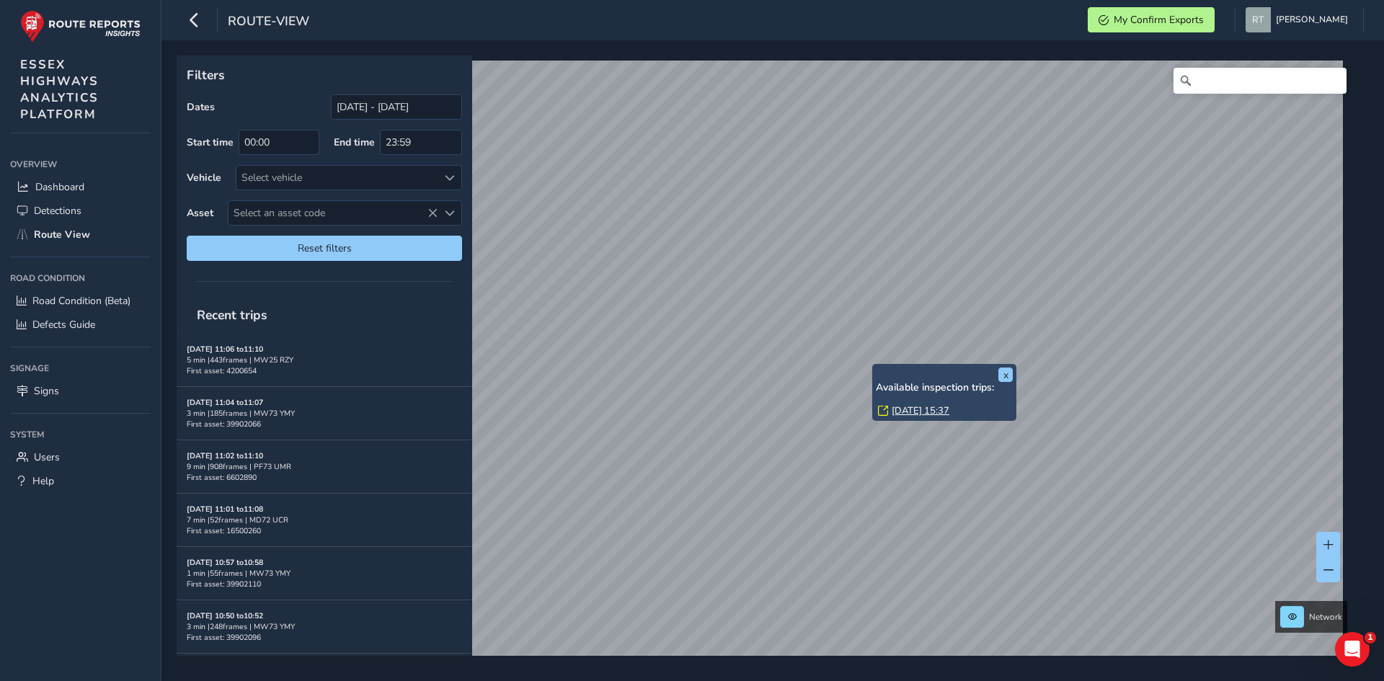
click at [908, 411] on link "Wed, 6 Aug, 15:37" at bounding box center [921, 410] width 58 height 13
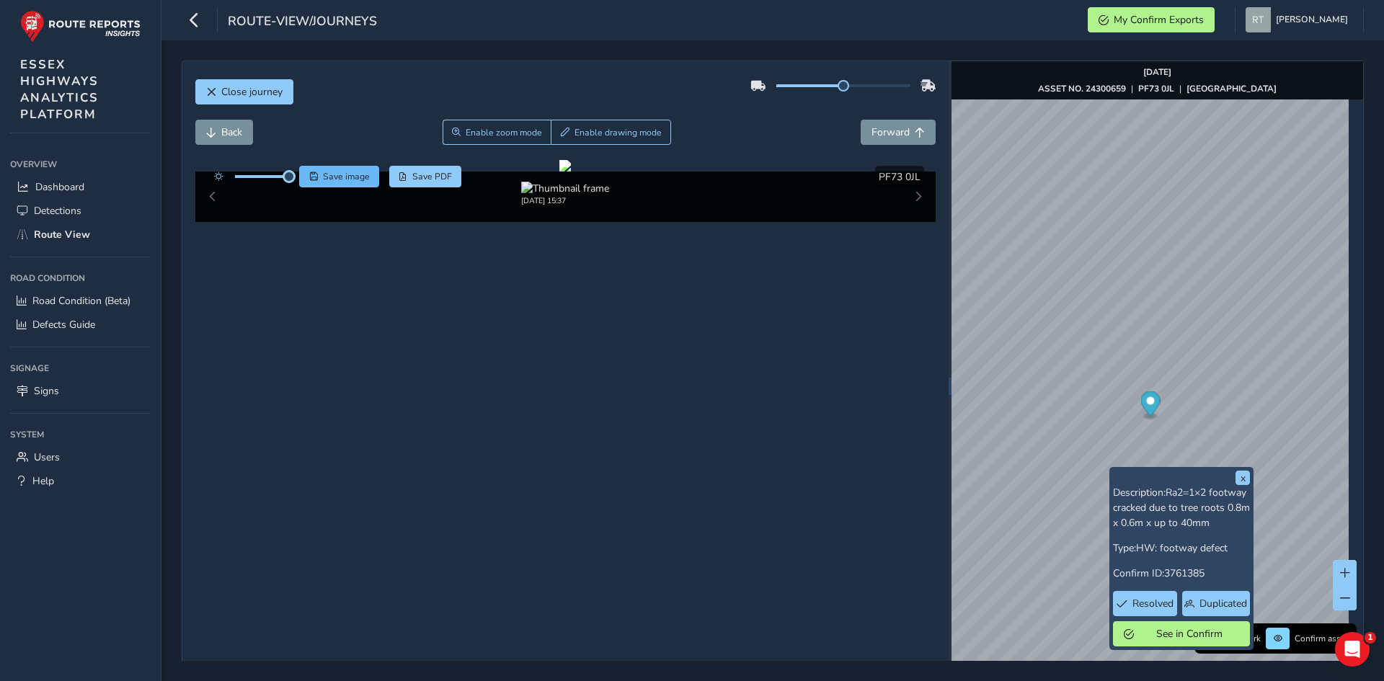
drag, startPoint x: 267, startPoint y: 178, endPoint x: 311, endPoint y: 182, distance: 44.9
click at [311, 182] on div "Save image Save PDF" at bounding box center [334, 177] width 255 height 22
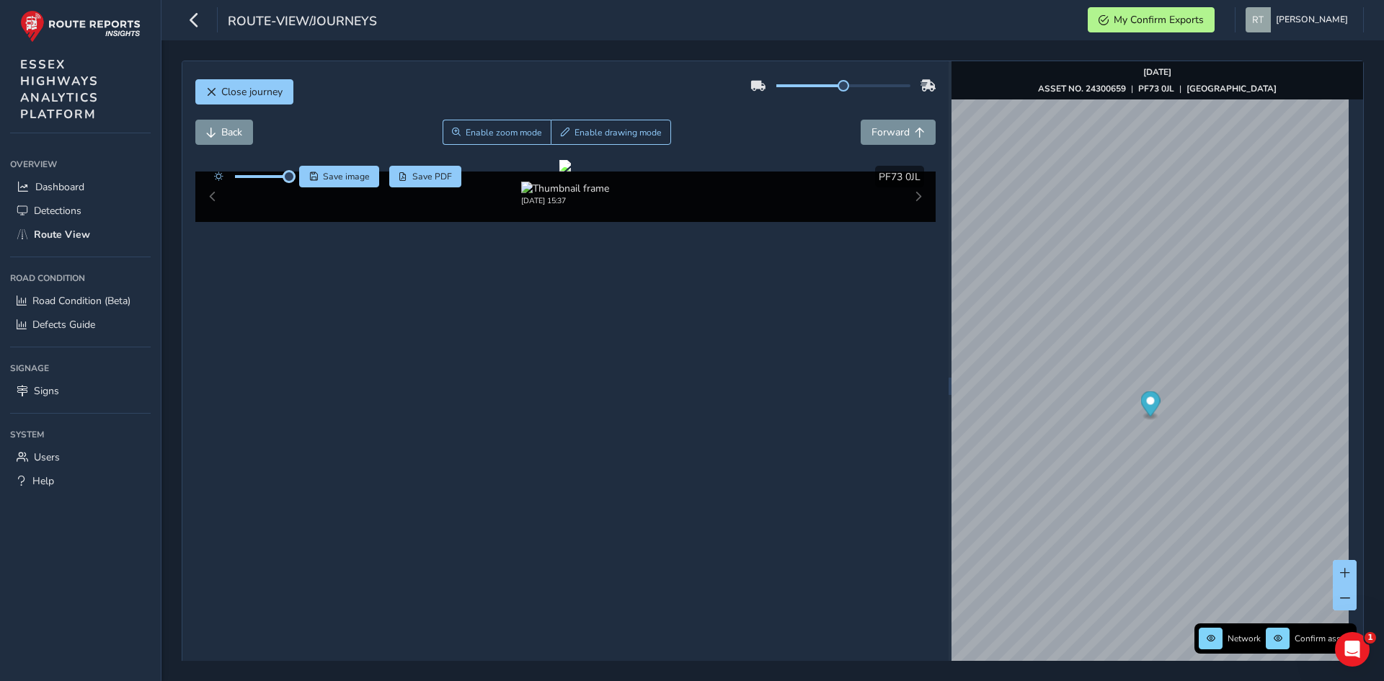
click at [1149, 402] on icon "Map marker" at bounding box center [1150, 403] width 19 height 25
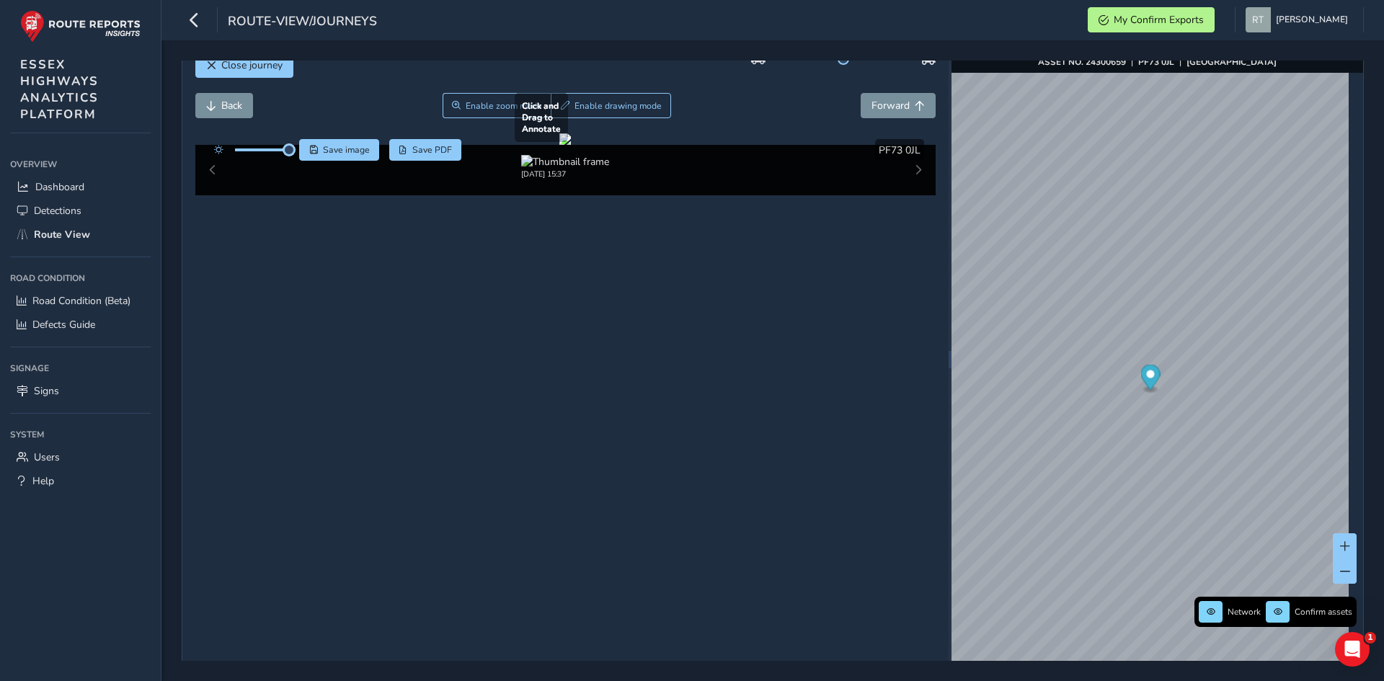
scroll to position [51, 0]
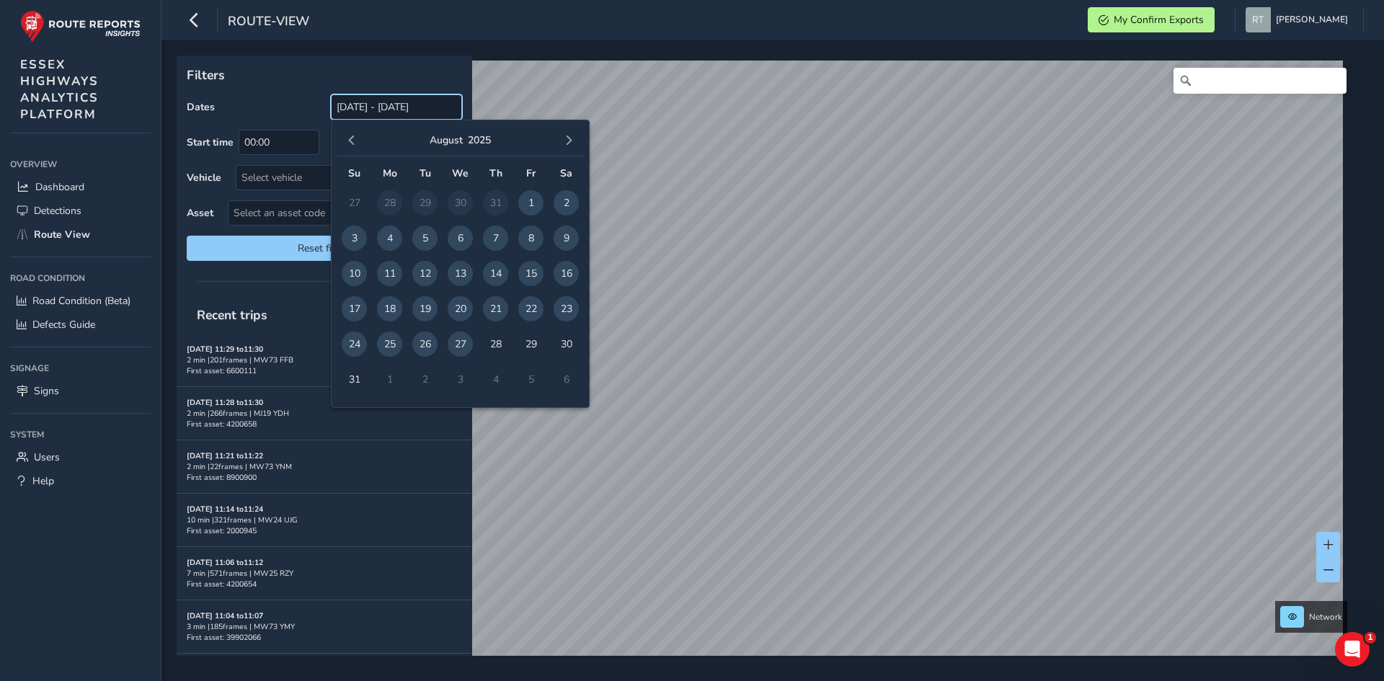
click at [386, 109] on input "[DATE] - [DATE]" at bounding box center [396, 106] width 131 height 25
click at [350, 146] on button "button" at bounding box center [352, 140] width 20 height 20
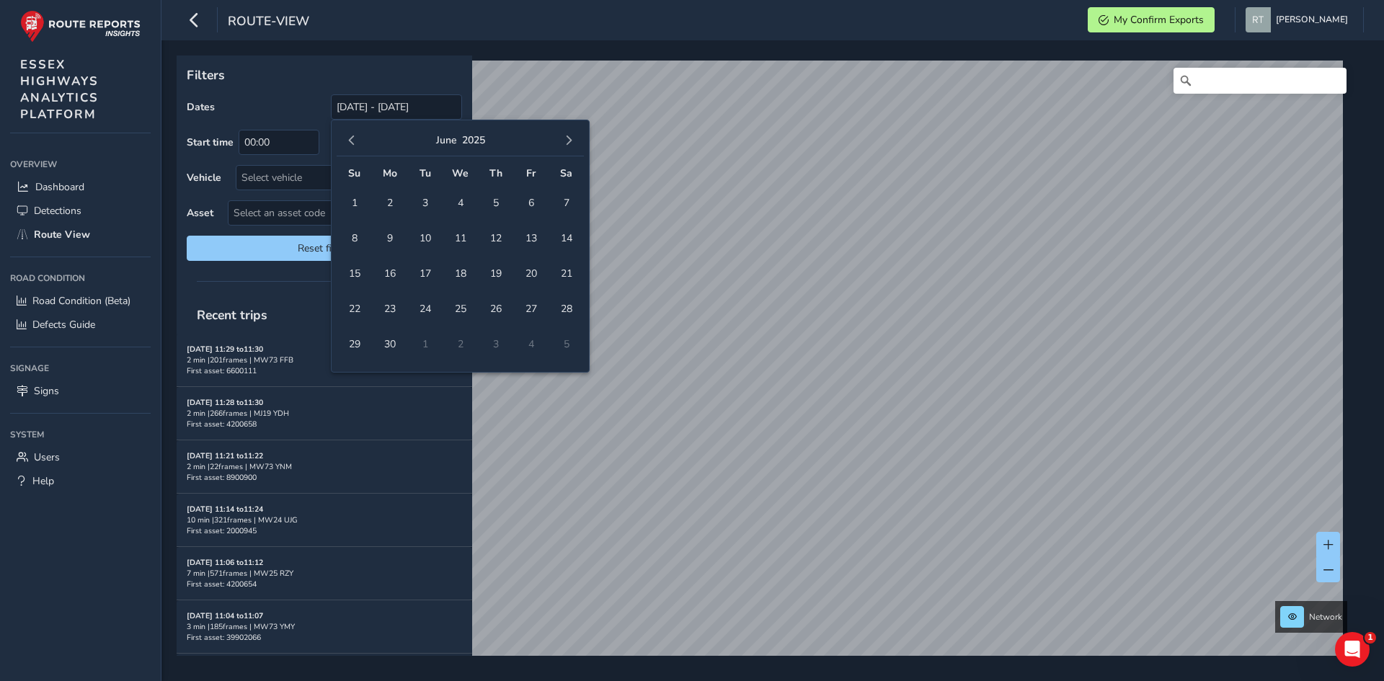
click at [350, 146] on button "button" at bounding box center [352, 140] width 20 height 20
click at [347, 135] on button "button" at bounding box center [352, 140] width 20 height 20
click at [460, 200] on span "1" at bounding box center [460, 202] width 25 height 25
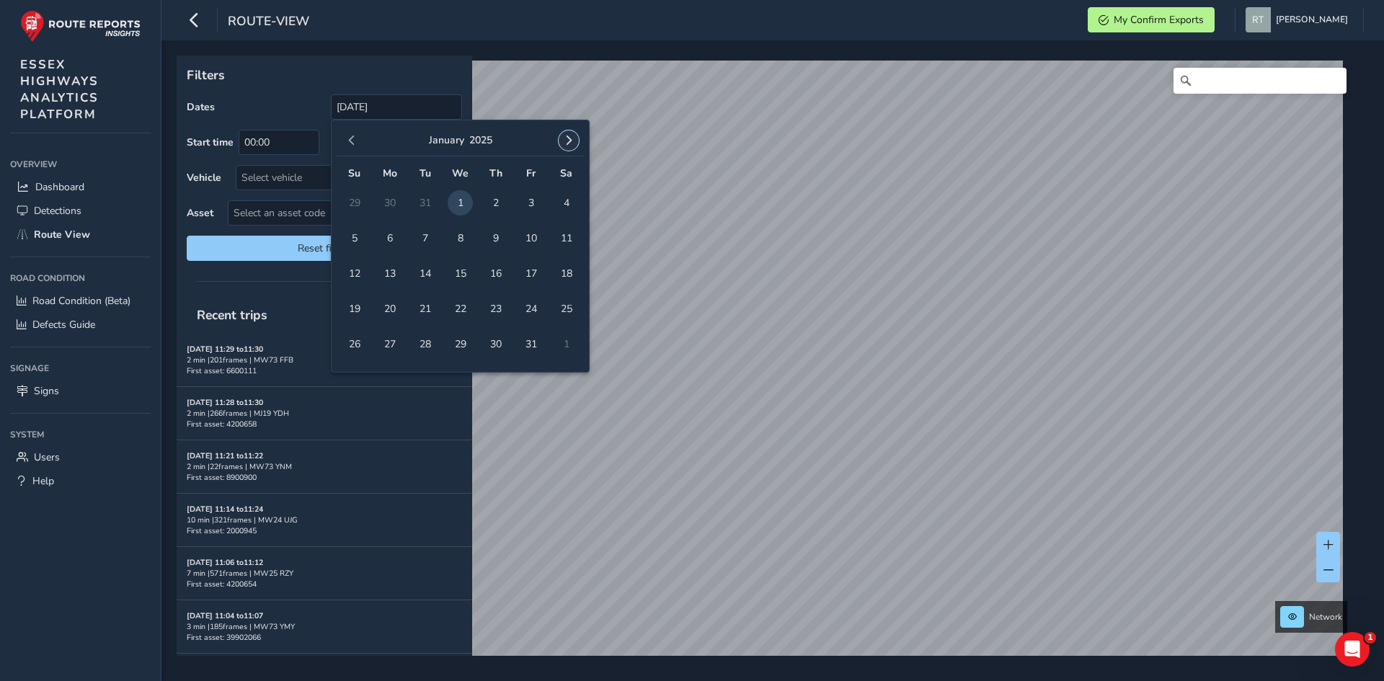
click at [570, 145] on span "button" at bounding box center [569, 141] width 10 height 10
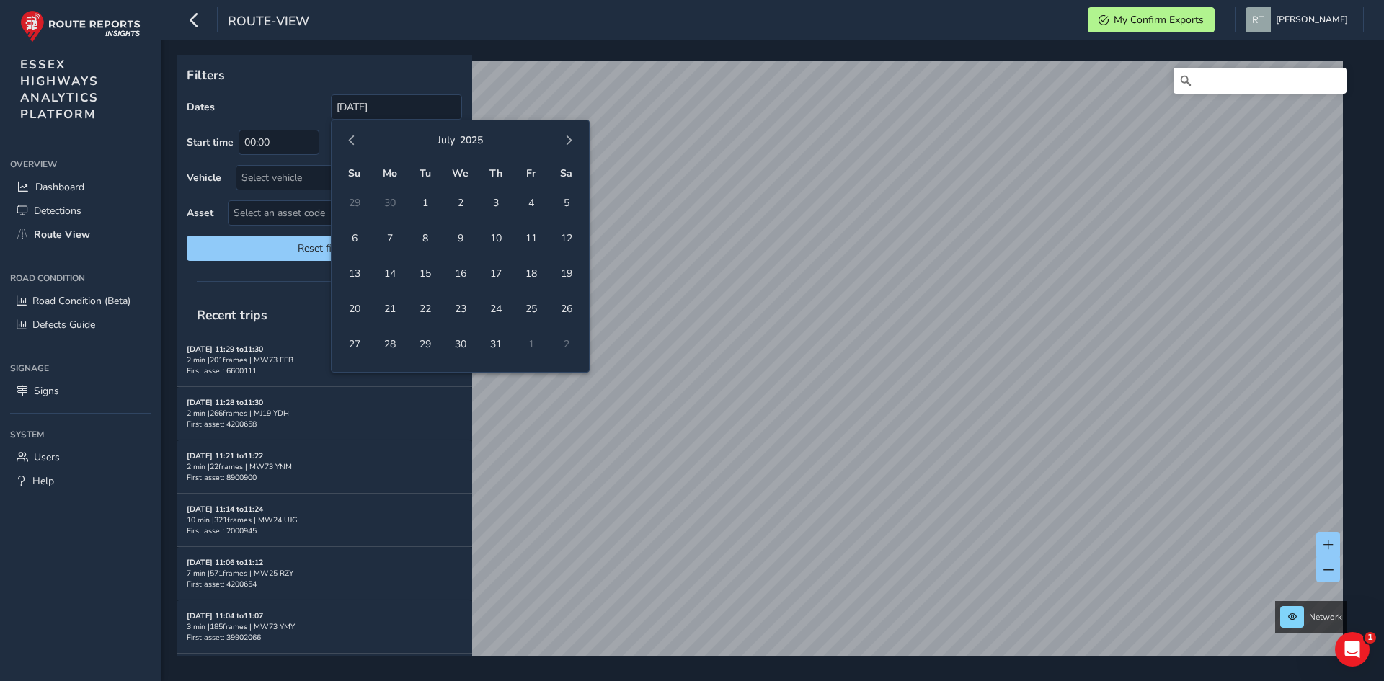
click at [570, 145] on span "button" at bounding box center [569, 141] width 10 height 10
click at [569, 303] on span "23" at bounding box center [566, 308] width 25 height 25
type input "[DATE] - [DATE]"
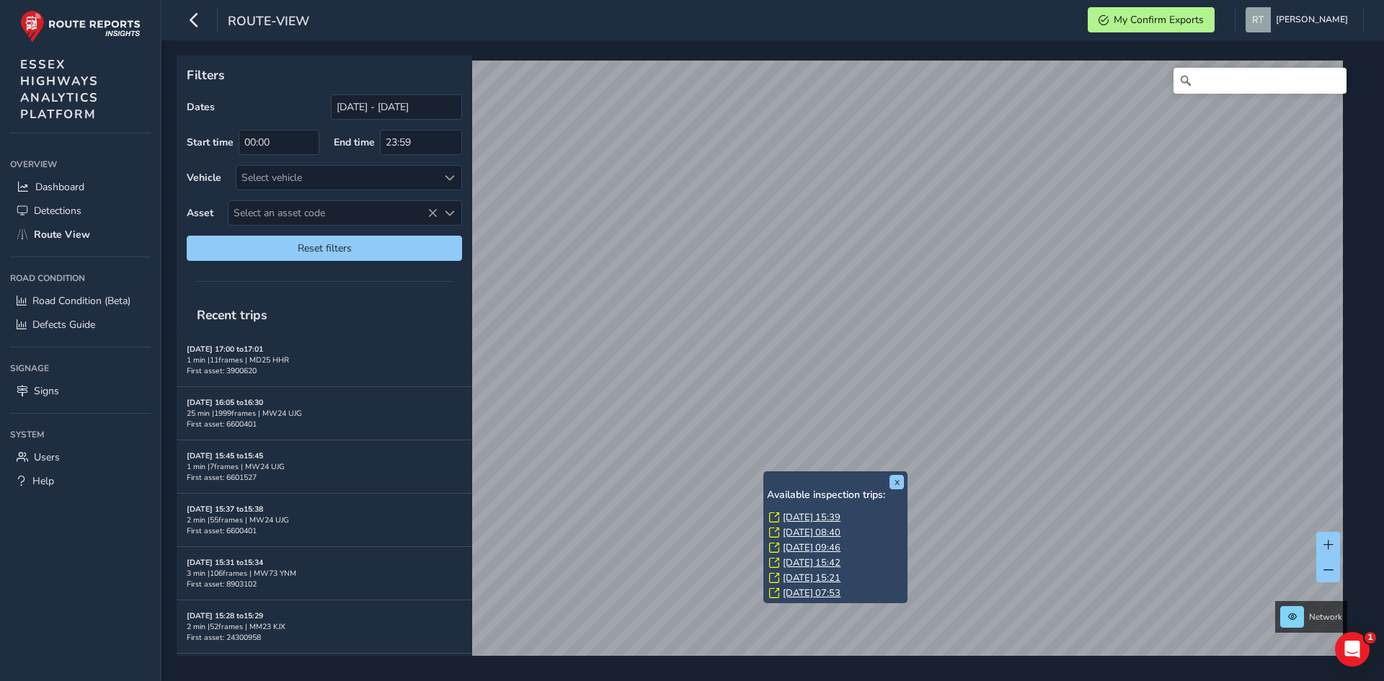
click at [802, 516] on link "[DATE] 15:39" at bounding box center [812, 517] width 58 height 13
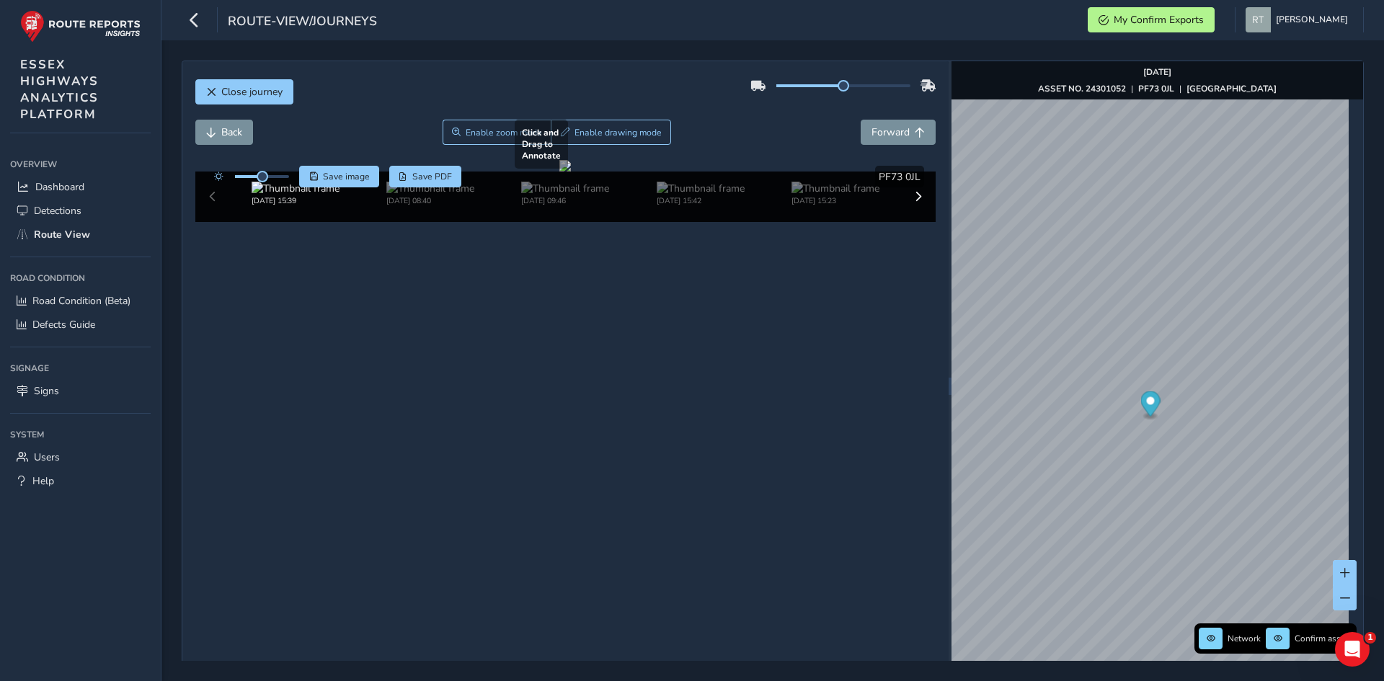
drag, startPoint x: 848, startPoint y: 402, endPoint x: 725, endPoint y: 369, distance: 127.5
click at [571, 172] on div at bounding box center [565, 166] width 12 height 12
drag, startPoint x: 726, startPoint y: 413, endPoint x: 743, endPoint y: 393, distance: 26.1
click at [571, 172] on div at bounding box center [565, 166] width 12 height 12
click at [358, 168] on button "Save image" at bounding box center [339, 177] width 80 height 22
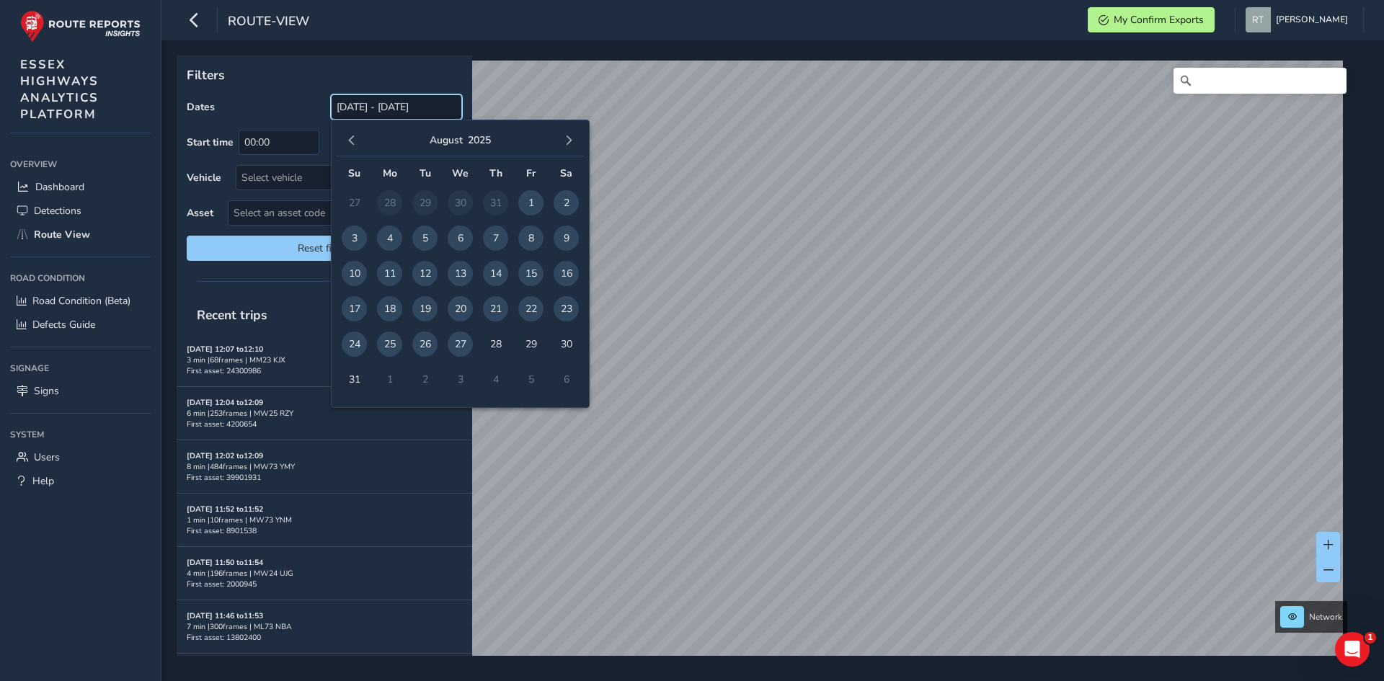
click at [372, 115] on input "[DATE] - [DATE]" at bounding box center [396, 106] width 131 height 25
click at [345, 143] on button "button" at bounding box center [352, 140] width 20 height 20
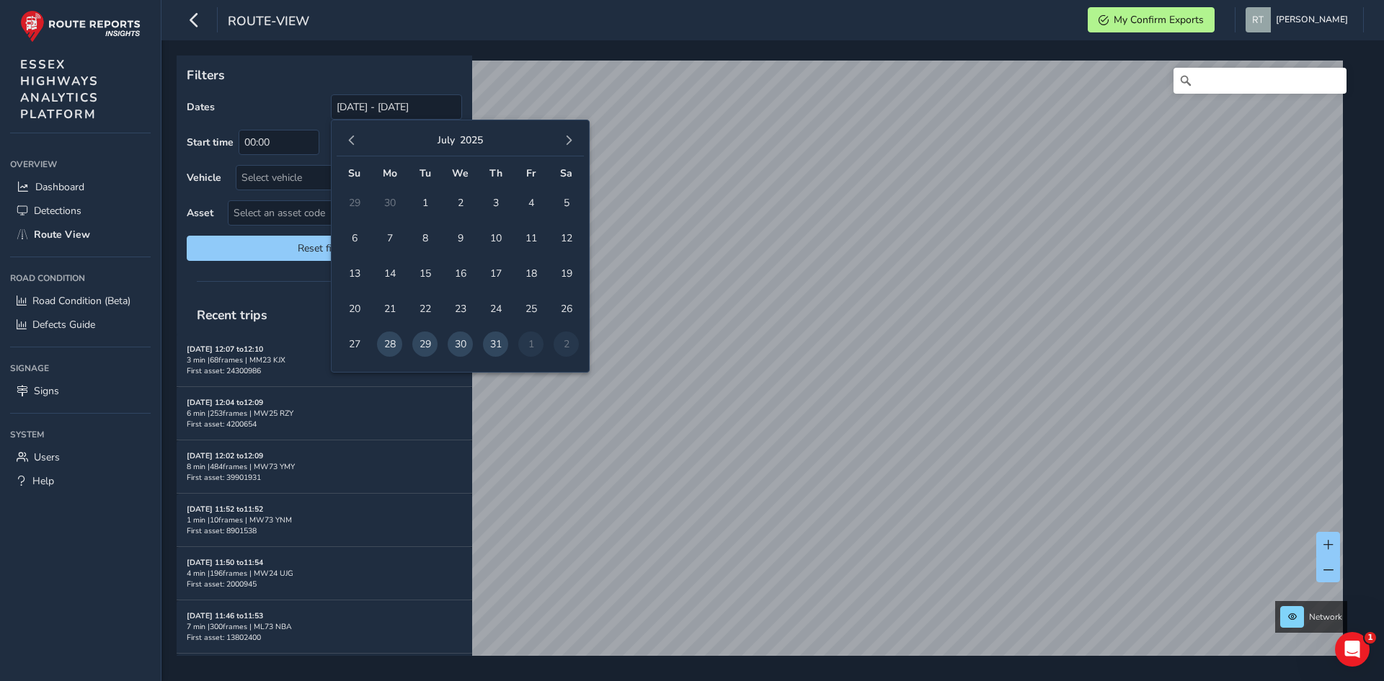
click at [345, 143] on button "button" at bounding box center [352, 140] width 20 height 20
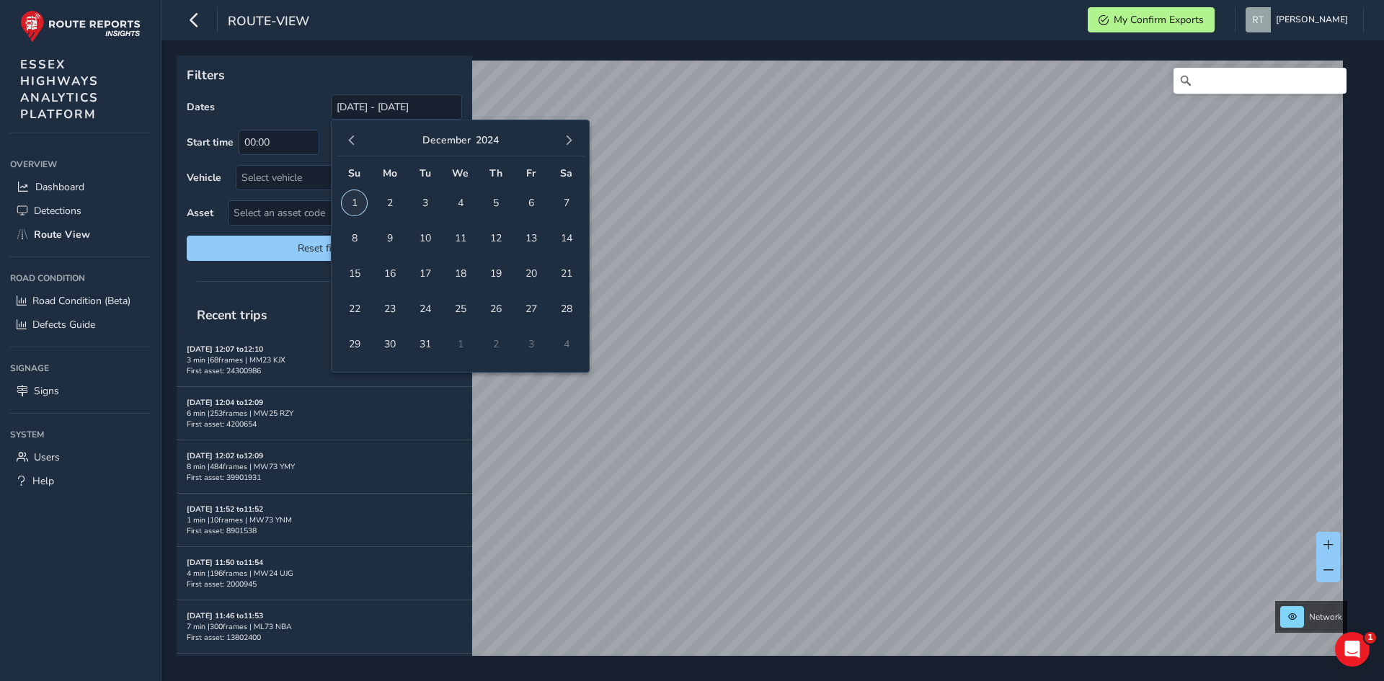
drag, startPoint x: 359, startPoint y: 203, endPoint x: 577, endPoint y: 161, distance: 221.7
click at [362, 203] on span "1" at bounding box center [354, 202] width 25 height 25
click at [566, 144] on span "button" at bounding box center [569, 141] width 10 height 10
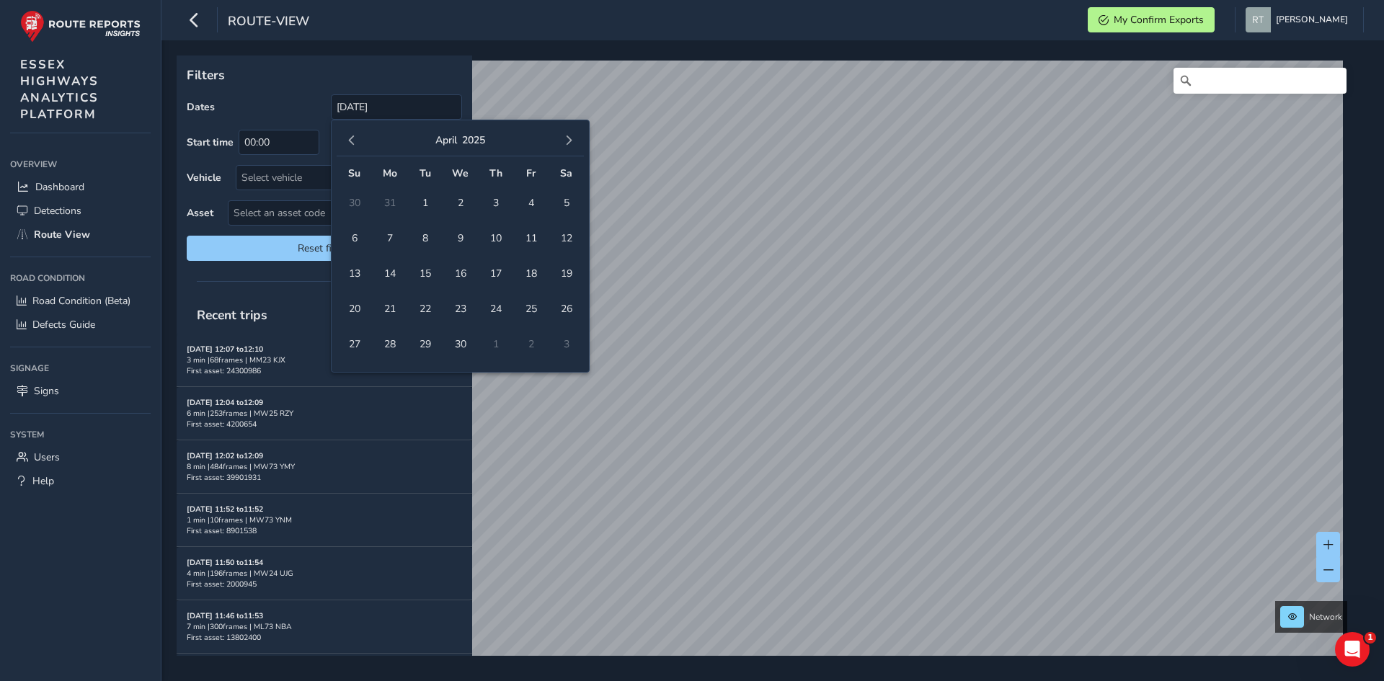
click at [566, 144] on span "button" at bounding box center [569, 141] width 10 height 10
click at [564, 139] on span "button" at bounding box center [569, 141] width 10 height 10
click at [565, 311] on span "23" at bounding box center [566, 308] width 25 height 25
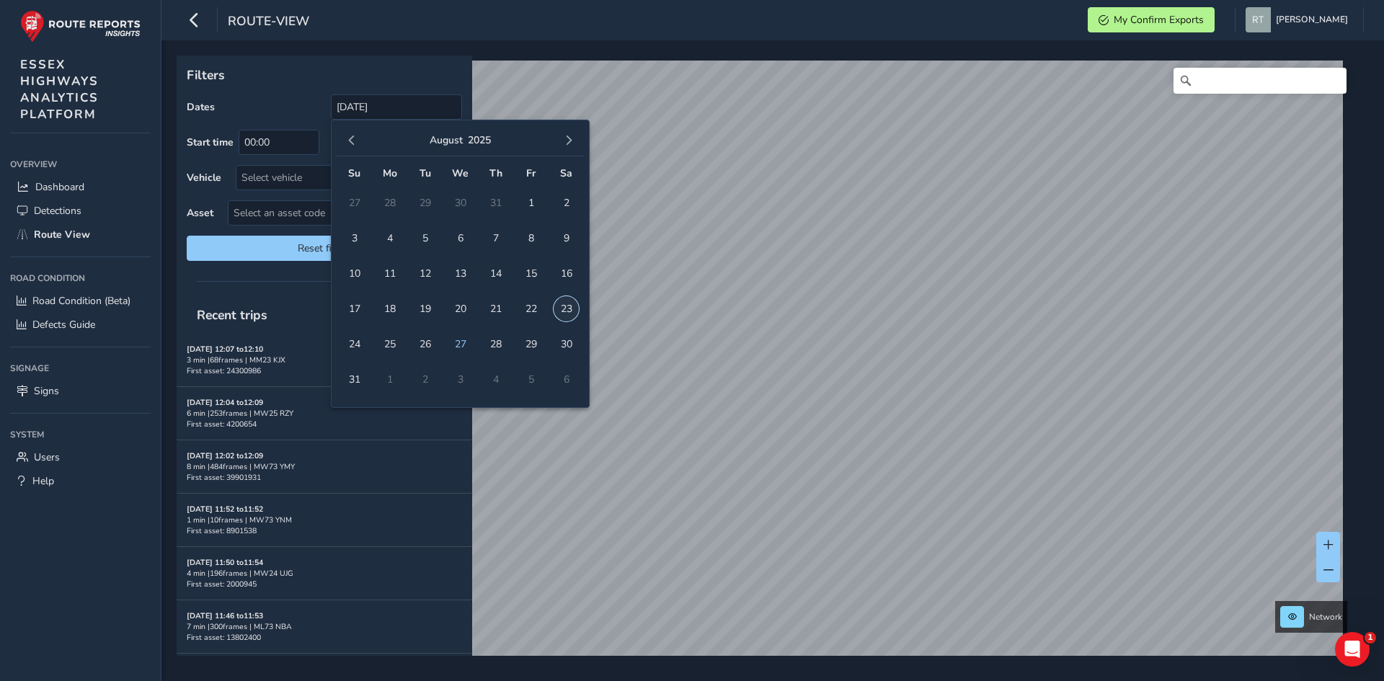
type input "[DATE] - [DATE]"
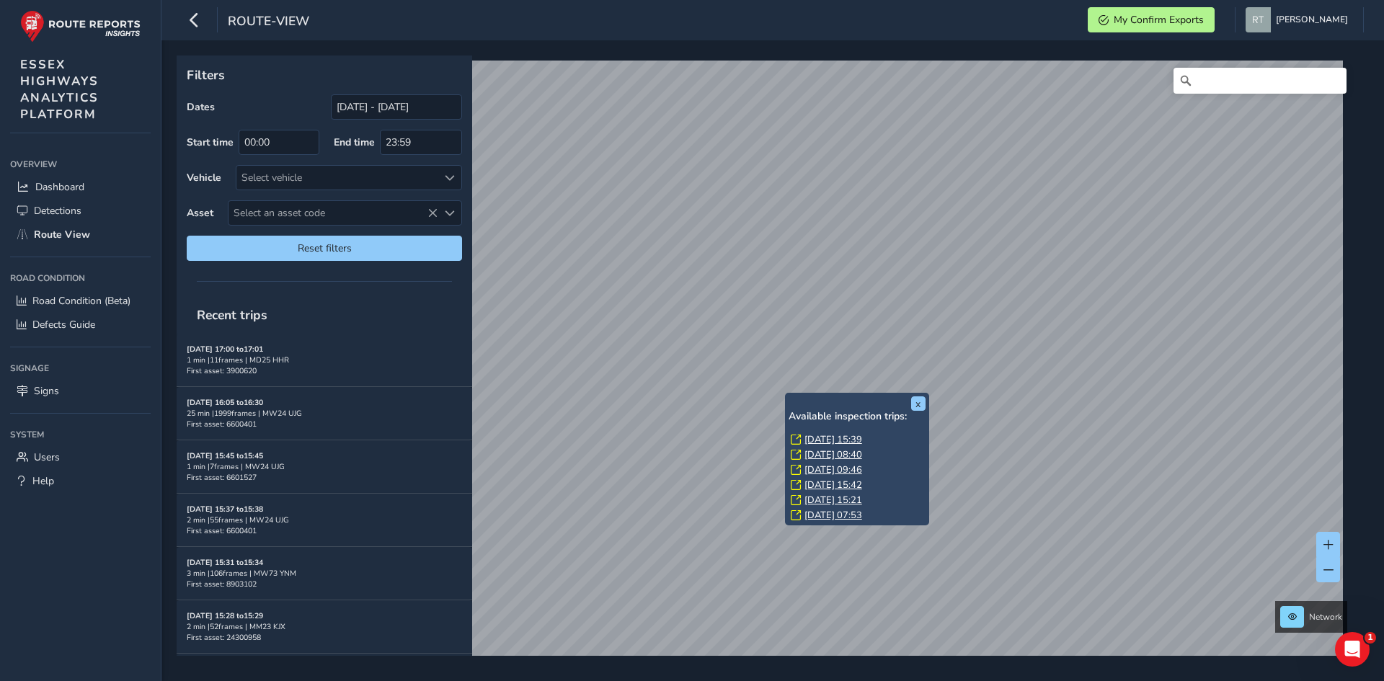
click at [822, 441] on link "[DATE] 15:39" at bounding box center [834, 439] width 58 height 13
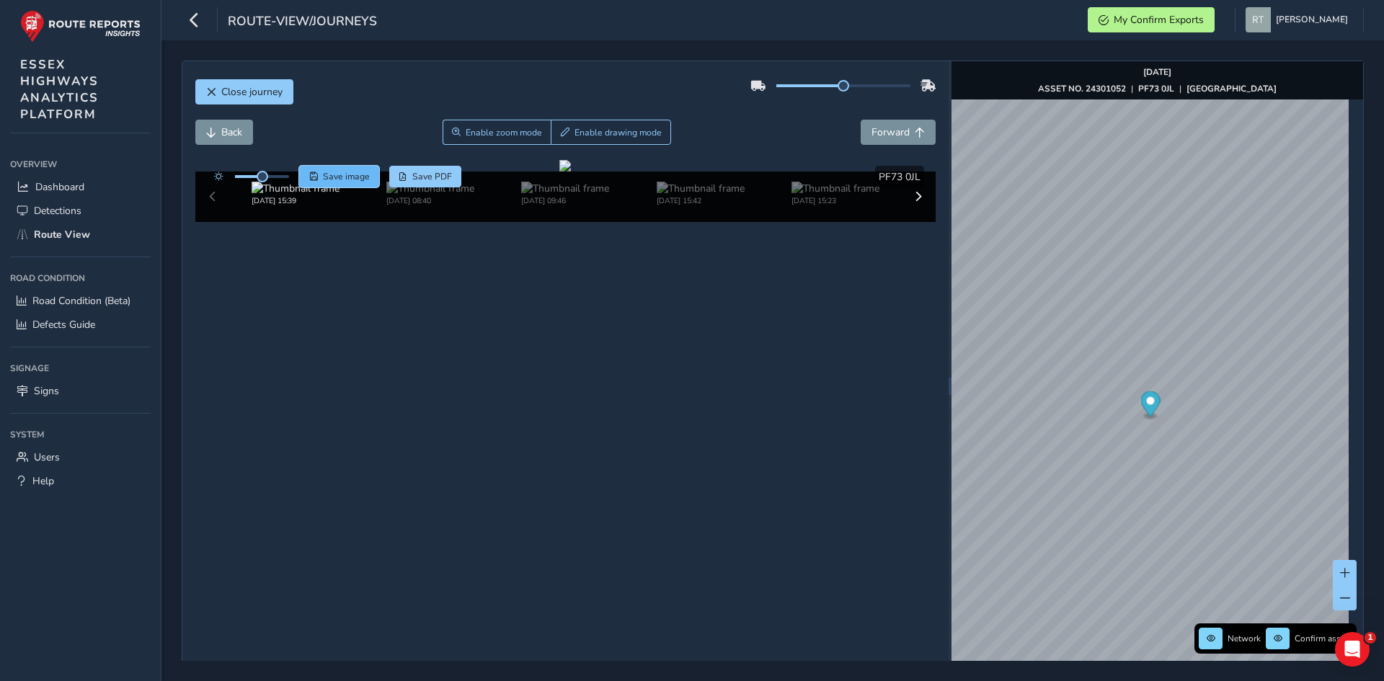
click at [352, 180] on span "Save image" at bounding box center [346, 177] width 47 height 12
